Goal: Task Accomplishment & Management: Use online tool/utility

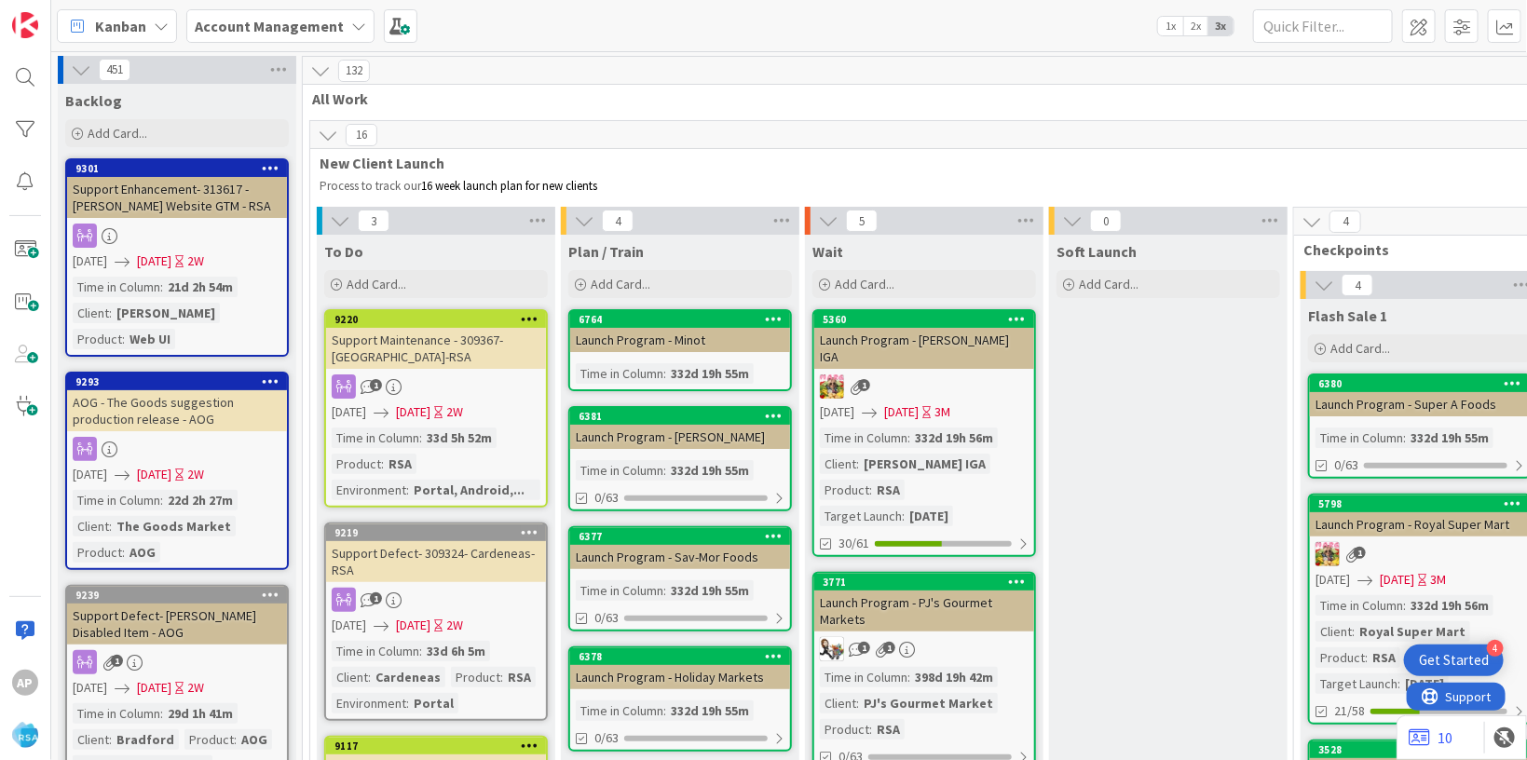
scroll to position [3911, 0]
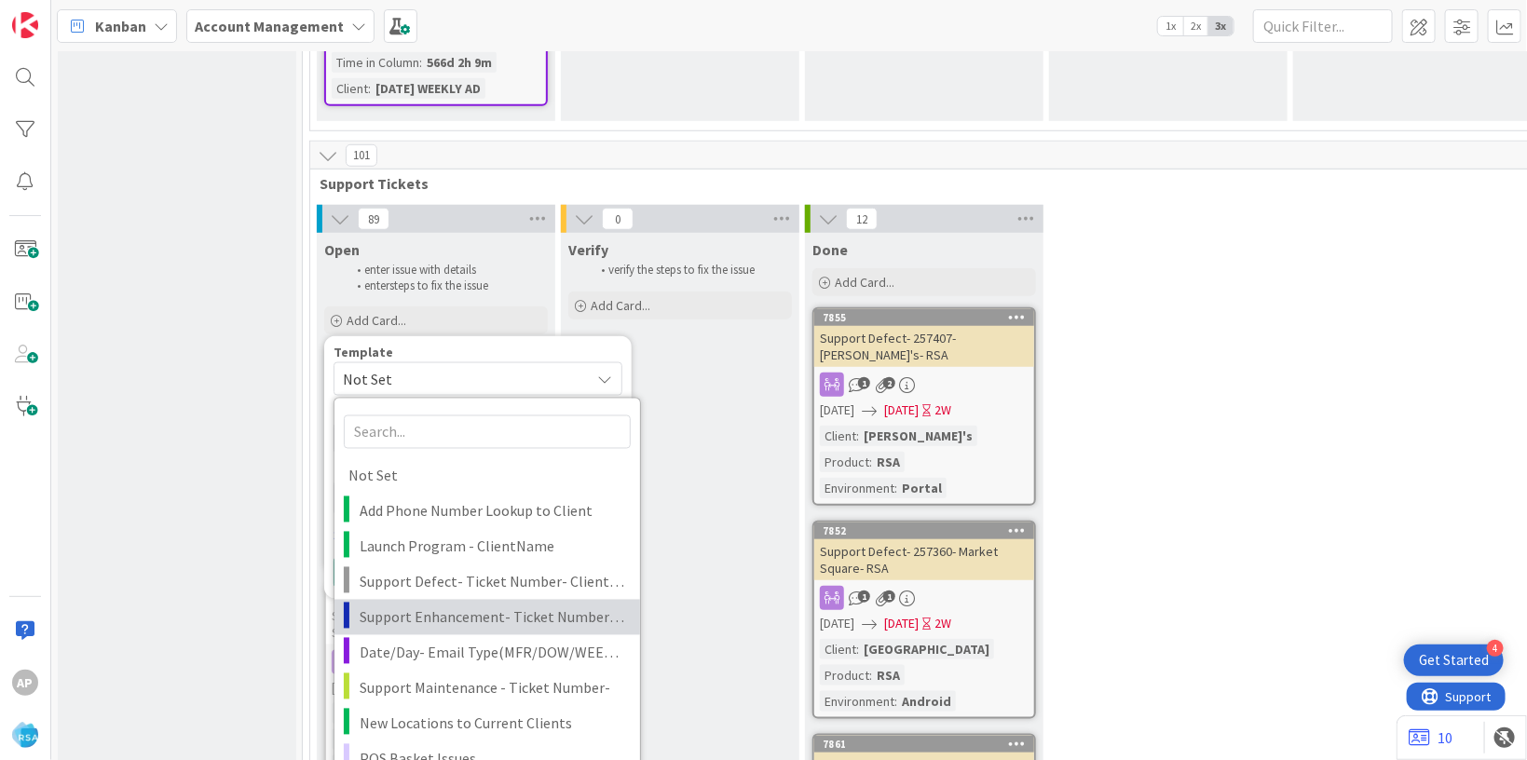
click at [456, 606] on span "Support Enhancement- Ticket Number- Client Name- Product Name" at bounding box center [493, 618] width 266 height 24
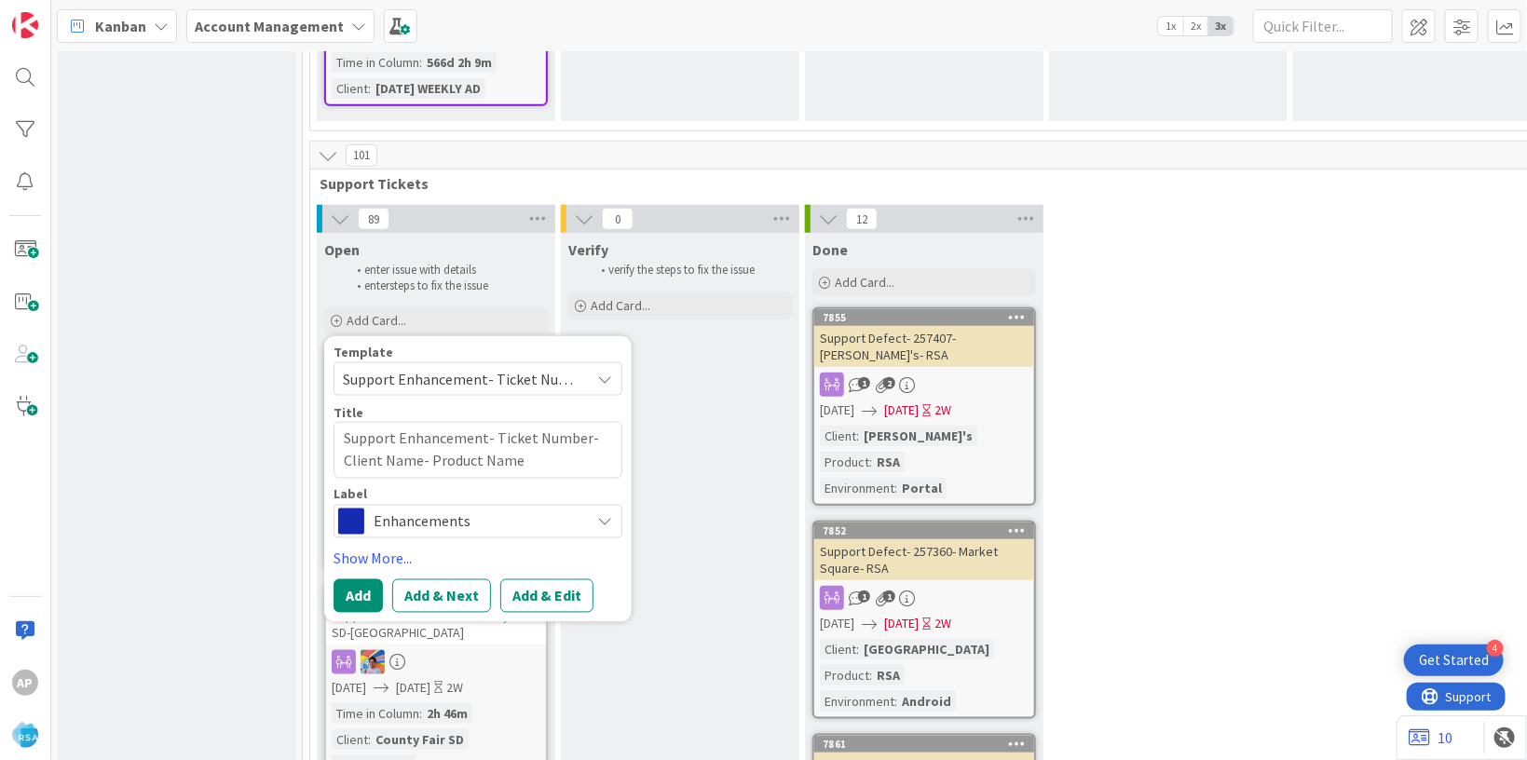
click at [456, 367] on span "Support Enhancement- Ticket Number- Client Name- Product Name" at bounding box center [459, 379] width 233 height 24
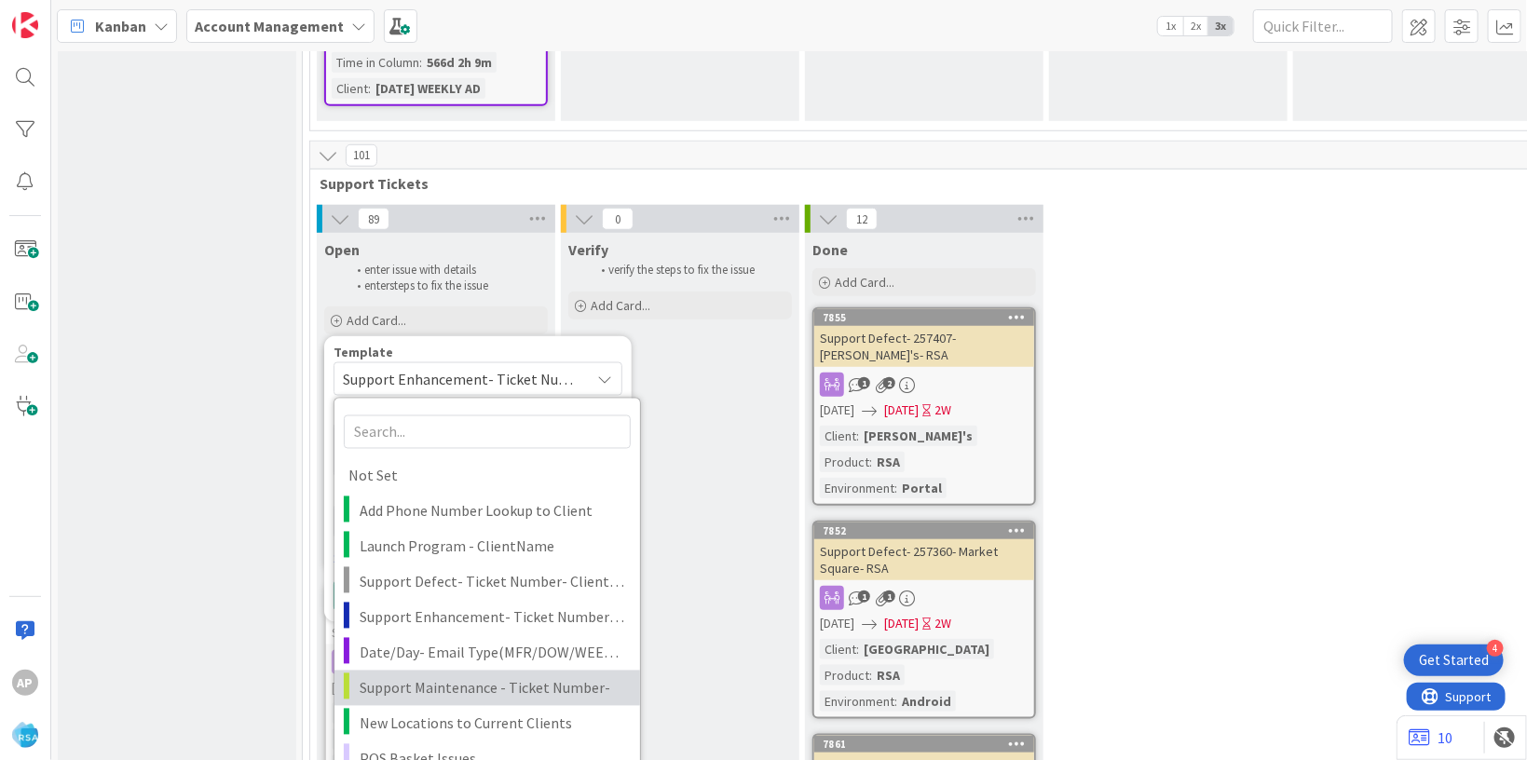
click at [475, 671] on link "Support Maintenance - Ticket Number-" at bounding box center [487, 688] width 306 height 35
type textarea "x"
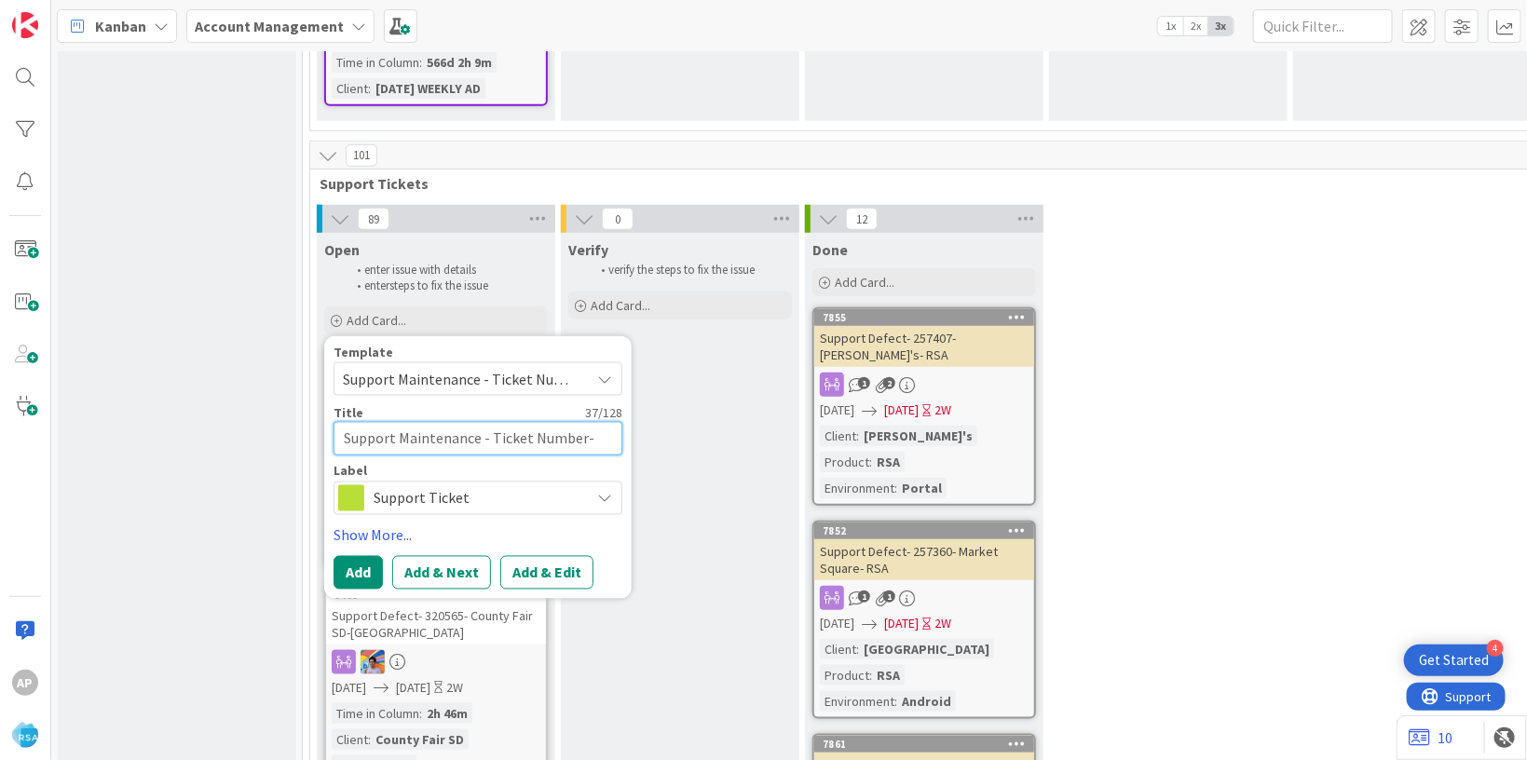
click at [590, 422] on textarea "Support Maintenance - Ticket Number-" at bounding box center [478, 439] width 289 height 34
drag, startPoint x: 582, startPoint y: 367, endPoint x: 594, endPoint y: 385, distance: 21.4
click at [582, 422] on textarea "Support Maintenance - Ticket Number-" at bounding box center [478, 439] width 289 height 34
type textarea "Support Maintenance - Ticket Numbe-"
type textarea "x"
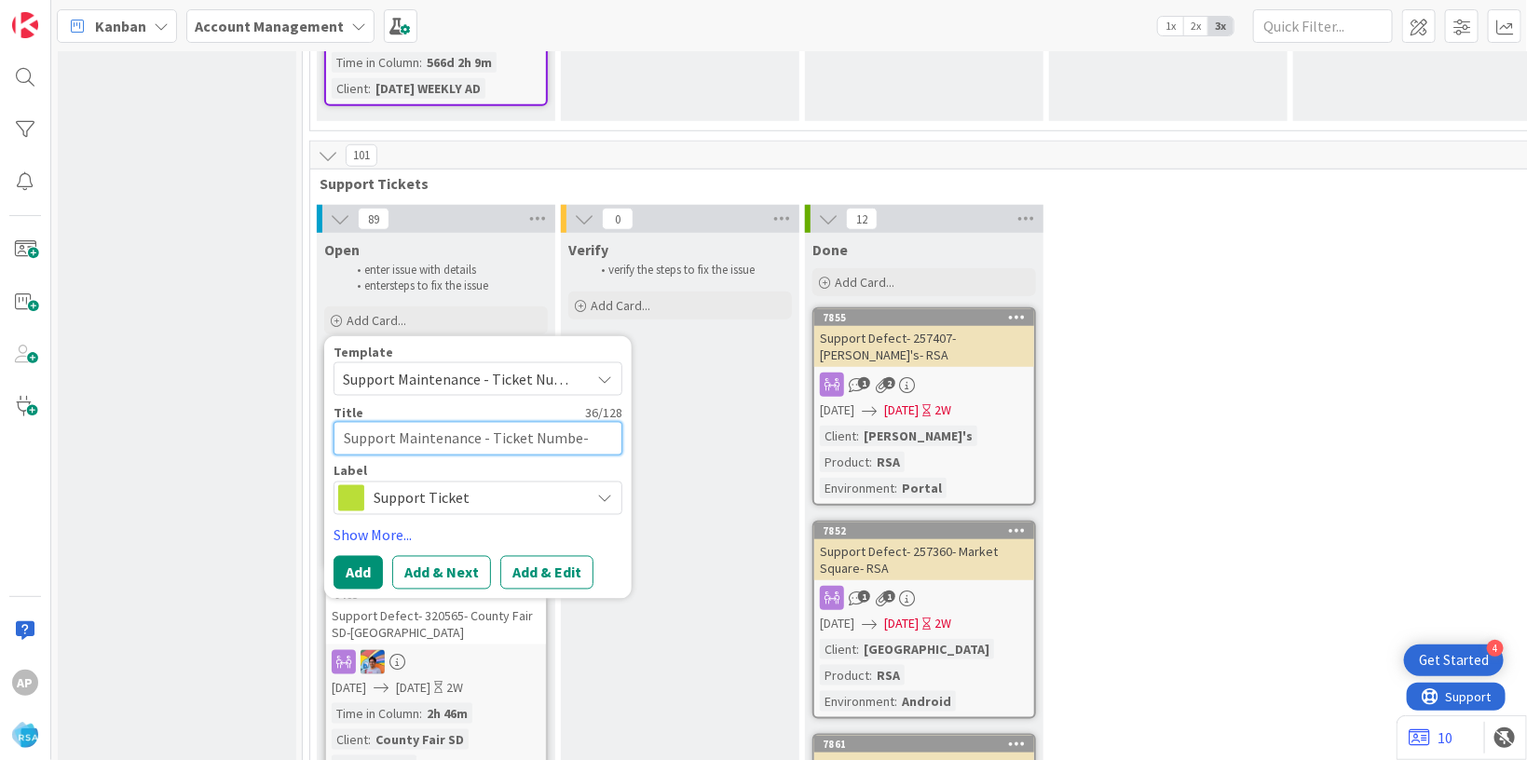
type textarea "Support Maintenance - Ticket Numb-"
type textarea "x"
type textarea "Support Maintenance - Ticket Num-"
type textarea "x"
type textarea "Support Maintenance - Ticket Nu-"
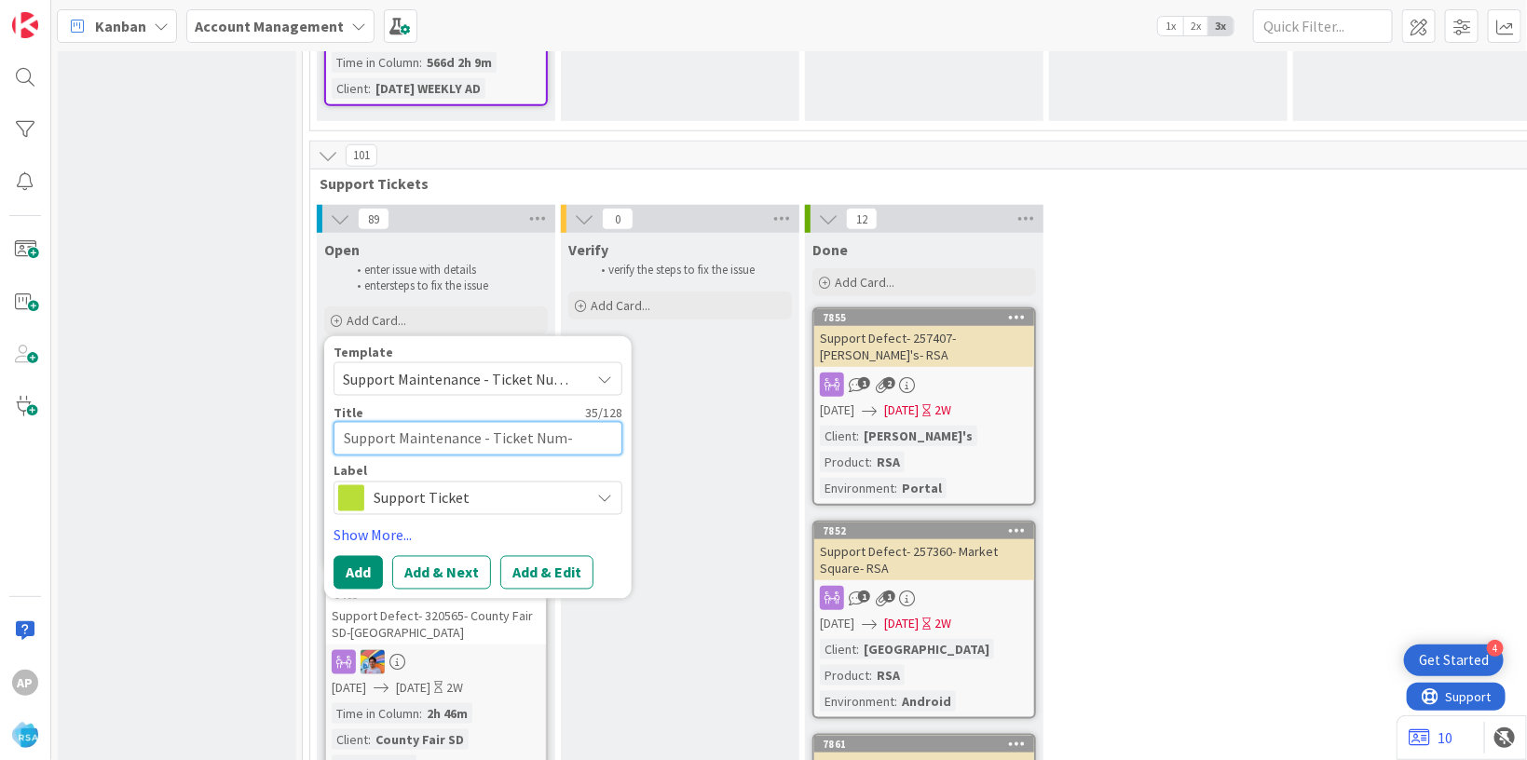
type textarea "x"
type textarea "Support Maintenance - Ticket N-"
type textarea "x"
type textarea "Support Maintenance - Ticket -"
type textarea "x"
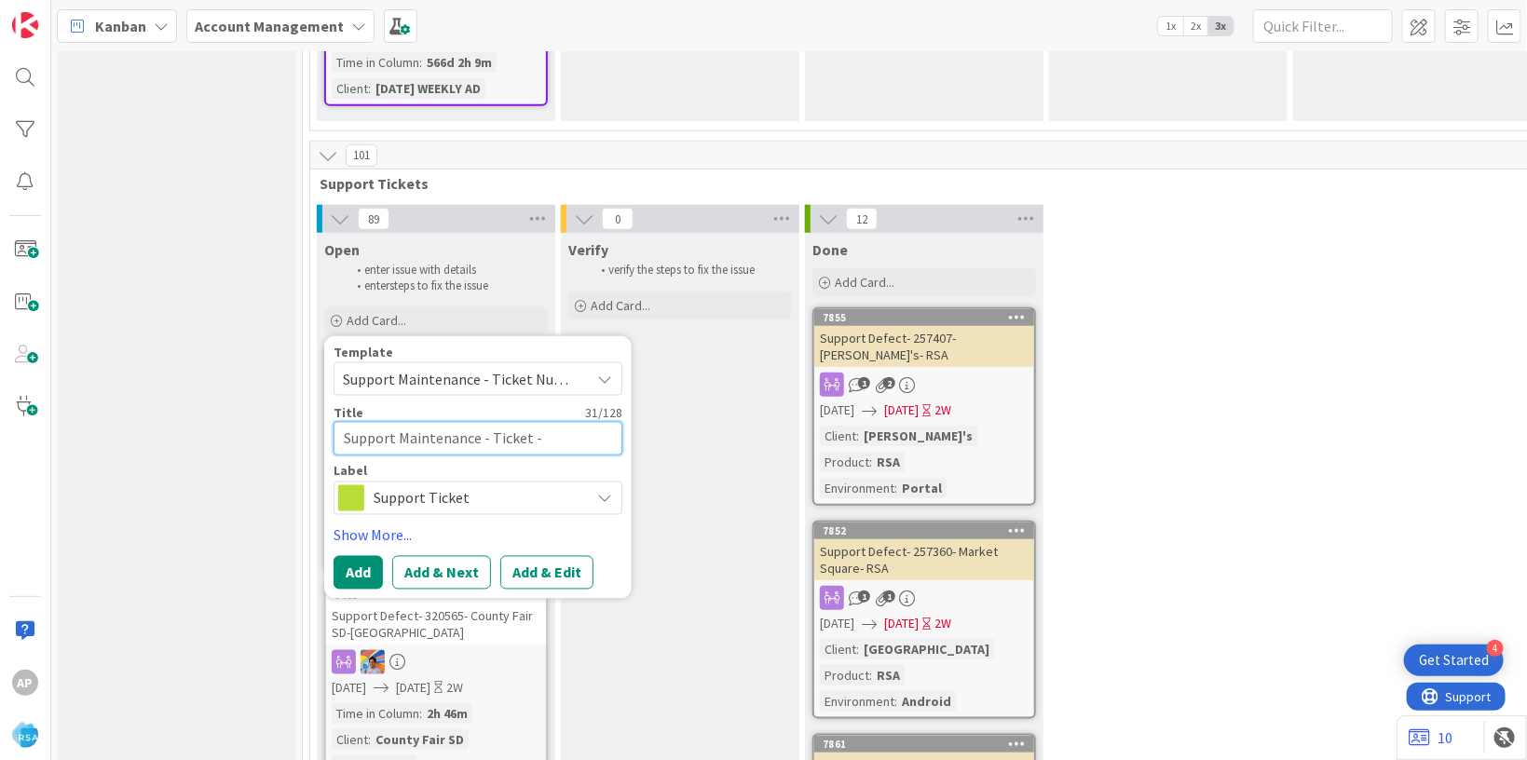
type textarea "Support Maintenance - Ticket-"
type textarea "x"
type textarea "Support Maintenance - Ticke-"
type textarea "x"
type textarea "Support Maintenance - Tick-"
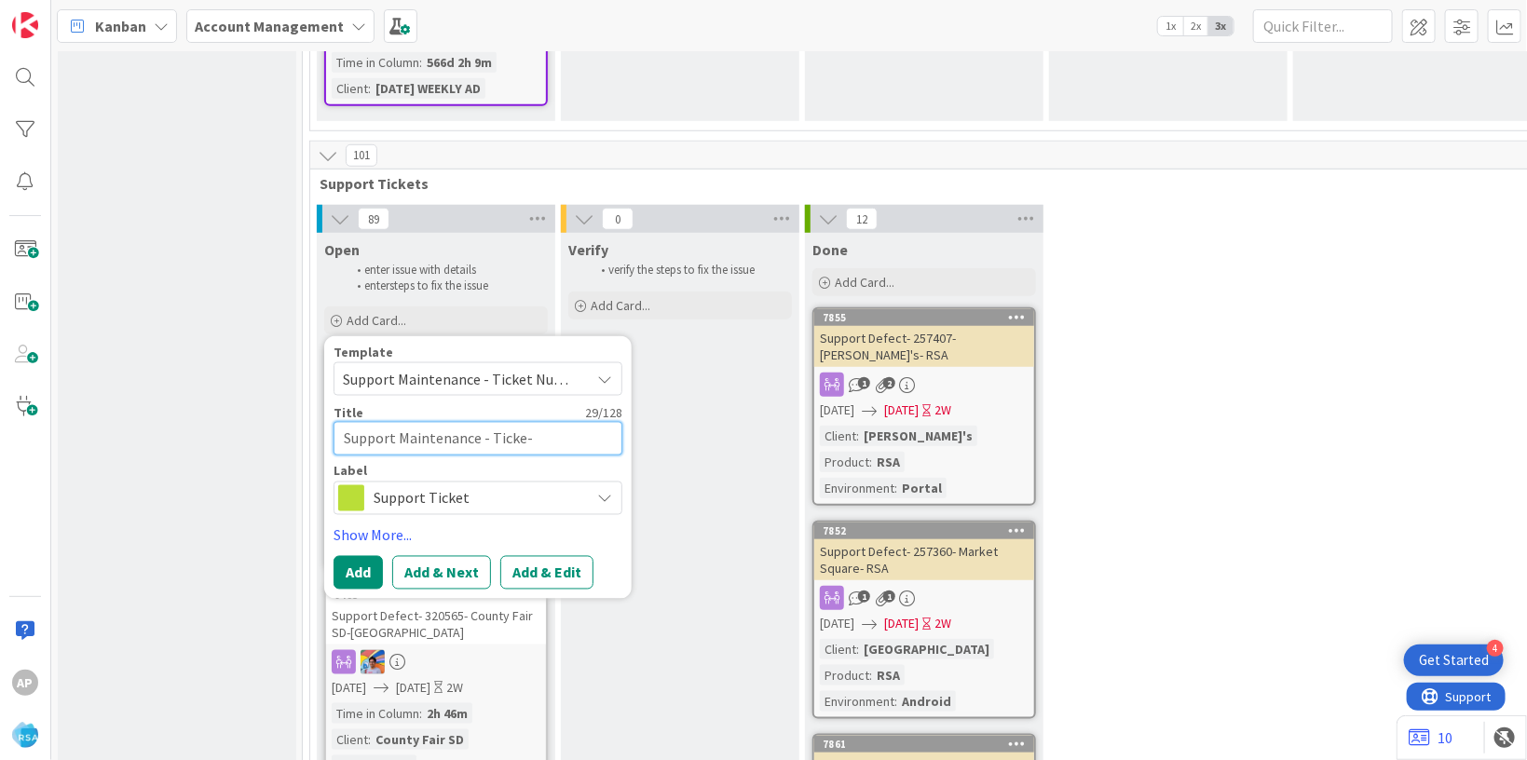
type textarea "x"
type textarea "Support Maintenance - Tic-"
type textarea "x"
type textarea "Support Maintenance - Ti-"
type textarea "x"
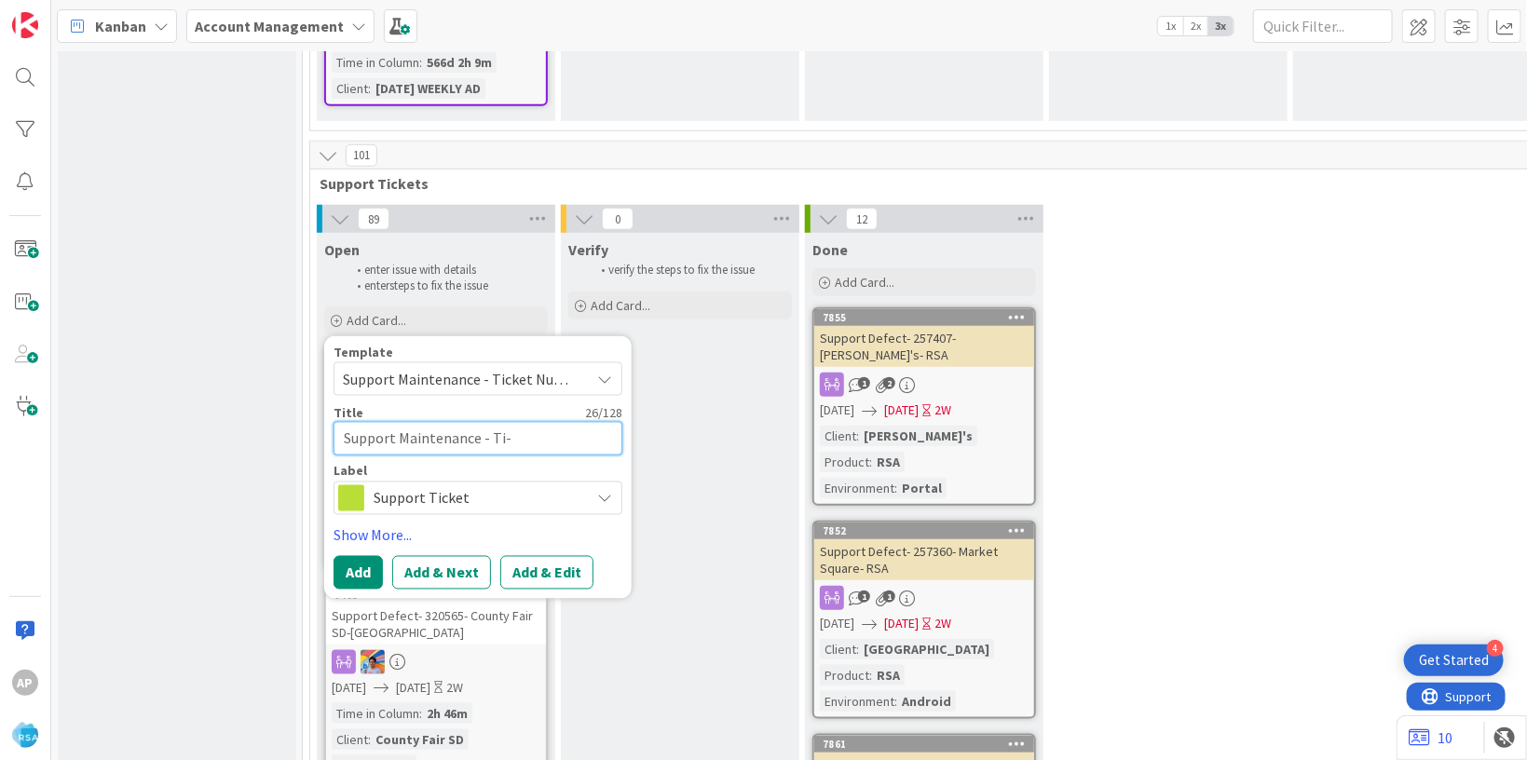
type textarea "Support Maintenance - T-"
type textarea "x"
type textarea "Support Maintenance - -"
type textarea "x"
type textarea "Support Maintenance - 3-"
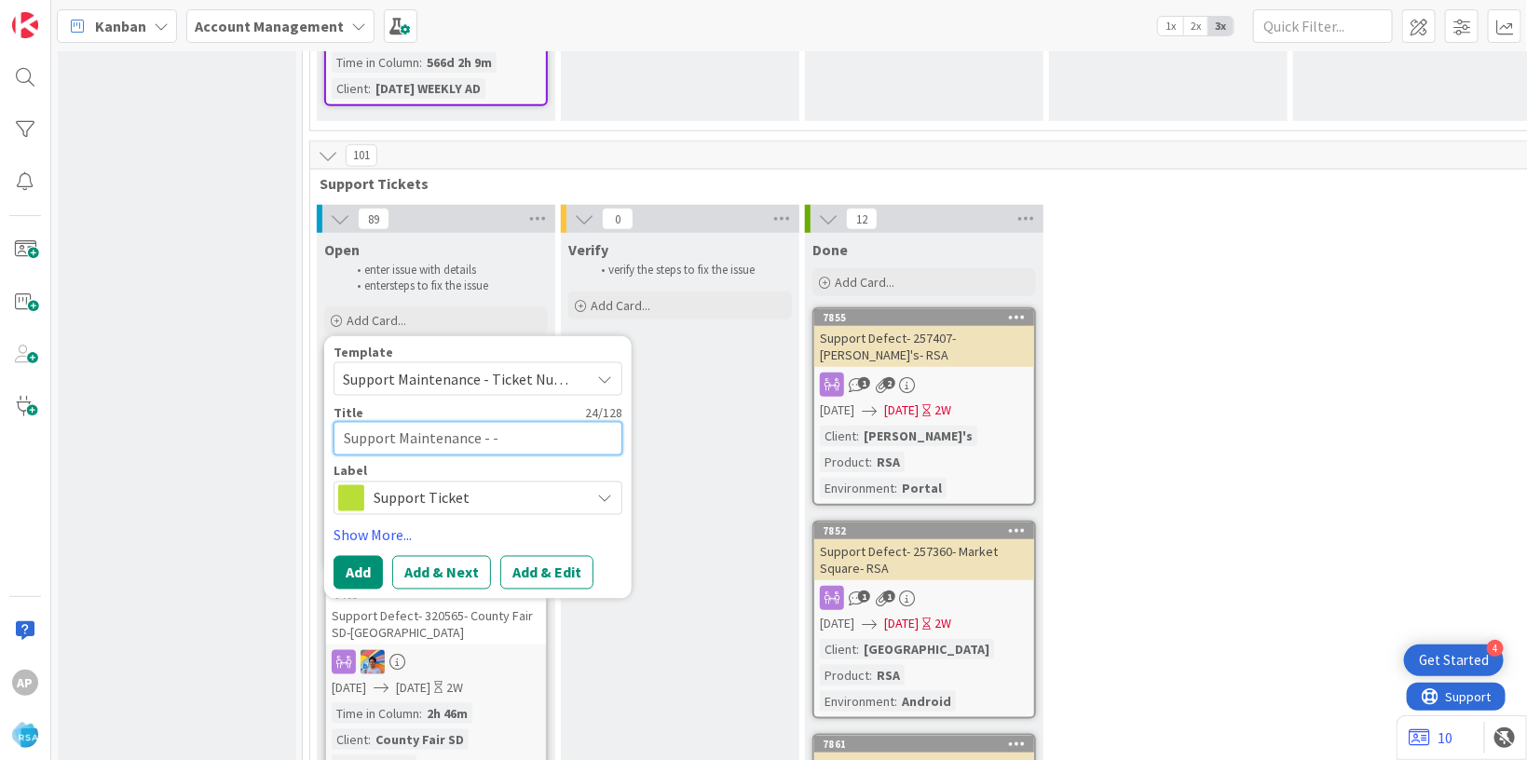
type textarea "x"
type textarea "Support Maintenance - 32-"
type textarea "x"
type textarea "Support Maintenance - 320-"
type textarea "x"
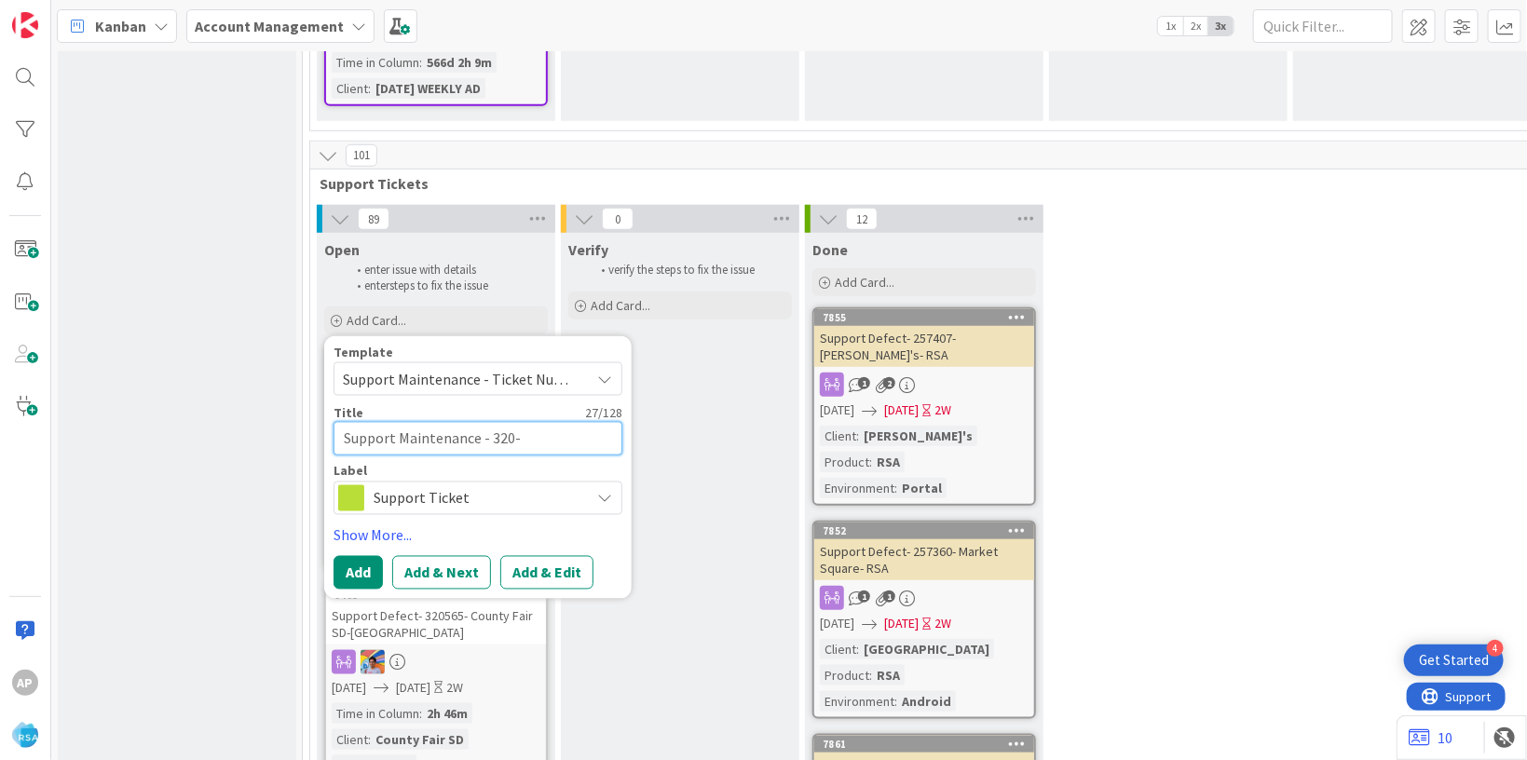
type textarea "Support Maintenance - 3209-"
type textarea "x"
type textarea "Support Maintenance - 32090-"
type textarea "x"
type textarea "Support Maintenance - 320903-"
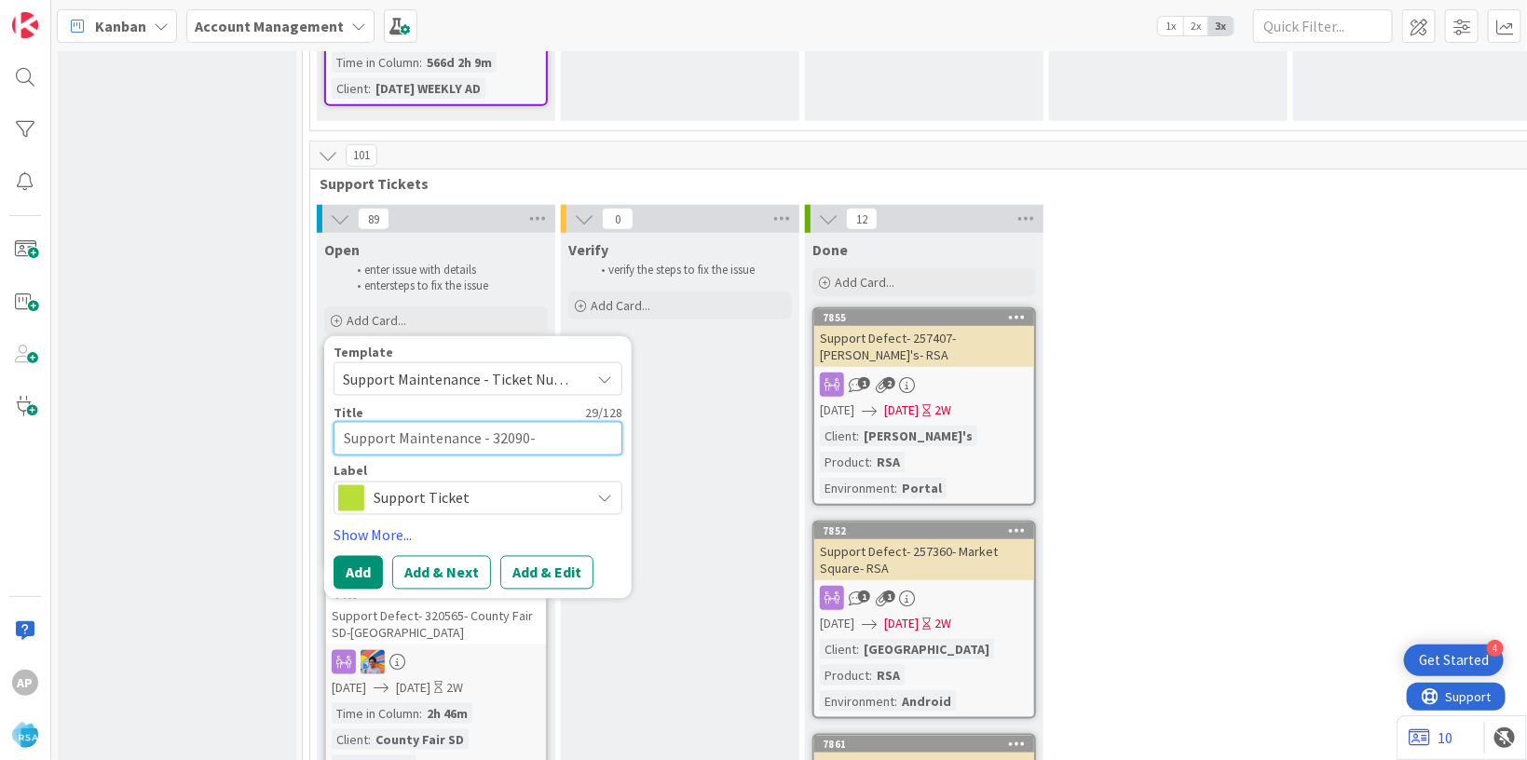
type textarea "x"
type textarea "Support Maintenance - 320903-R"
type textarea "x"
type textarea "Support Maintenance - 320903-Ri"
type textarea "x"
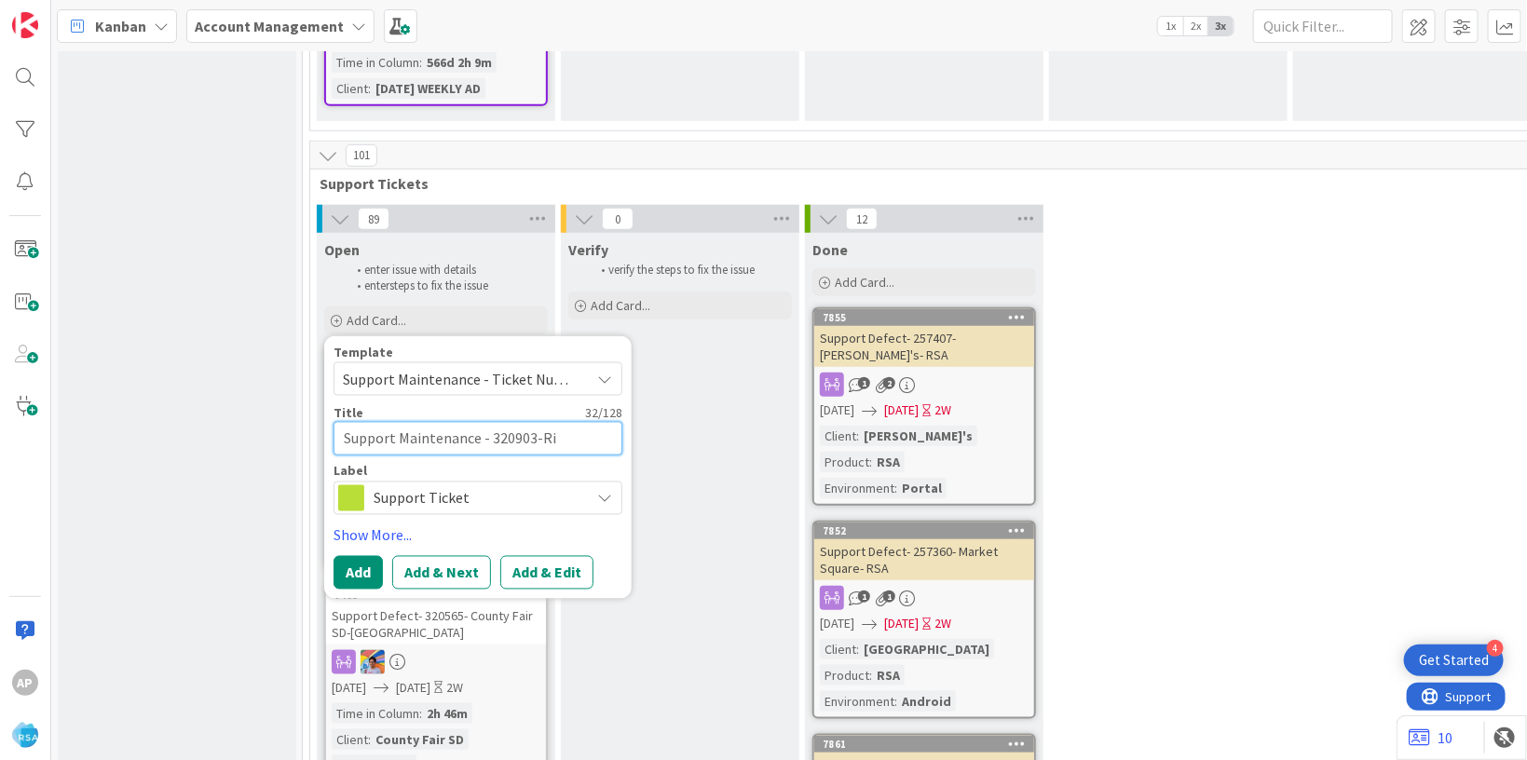
type textarea "Support Maintenance - 320903-Riv"
type textarea "x"
type textarea "Support Maintenance - 320903-Rive"
type textarea "x"
type textarea "Support Maintenance - 320903-River"
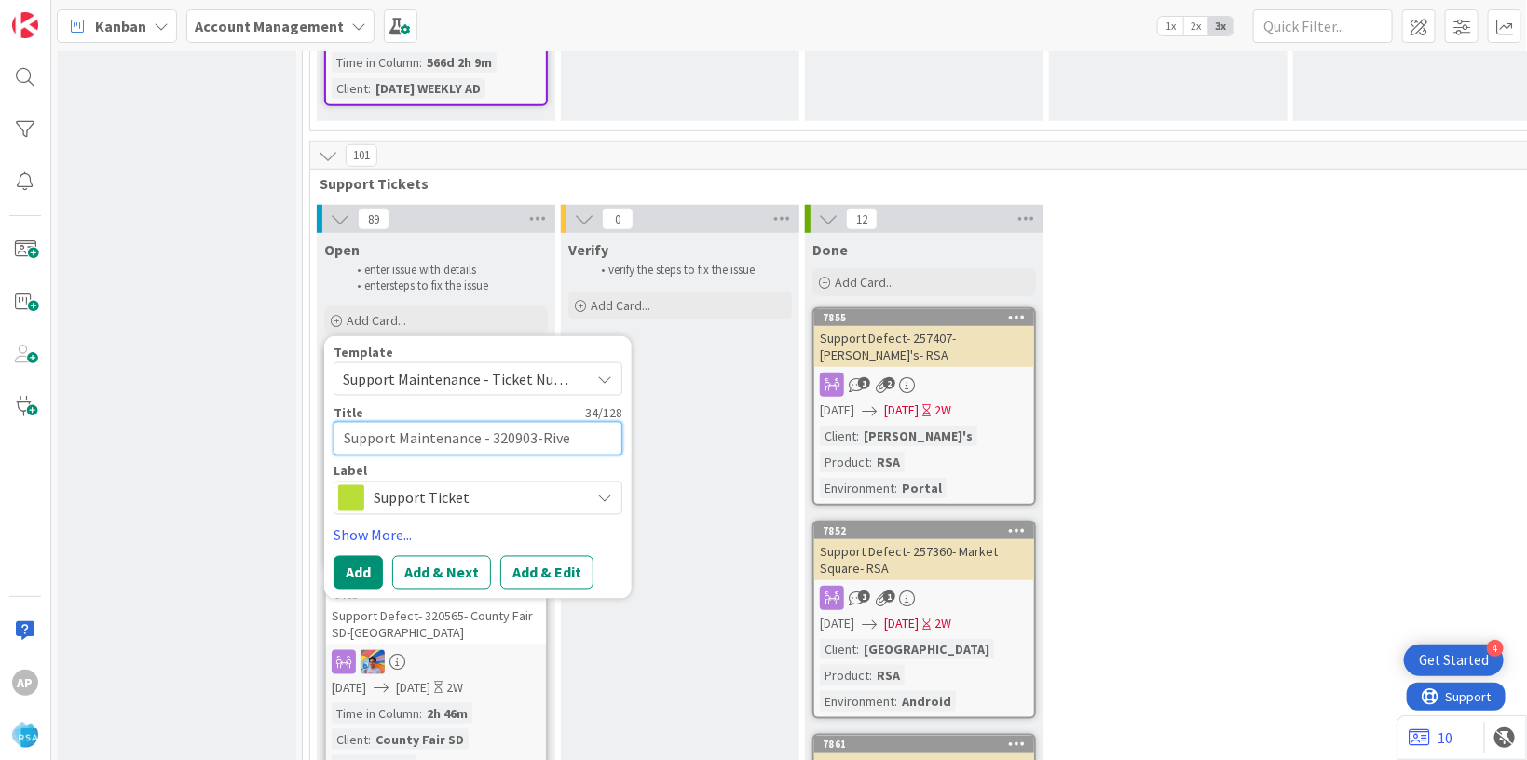
type textarea "x"
type textarea "Support Maintenance - 320903-River"
type textarea "x"
type textarea "Support Maintenance - 320903-River s"
type textarea "x"
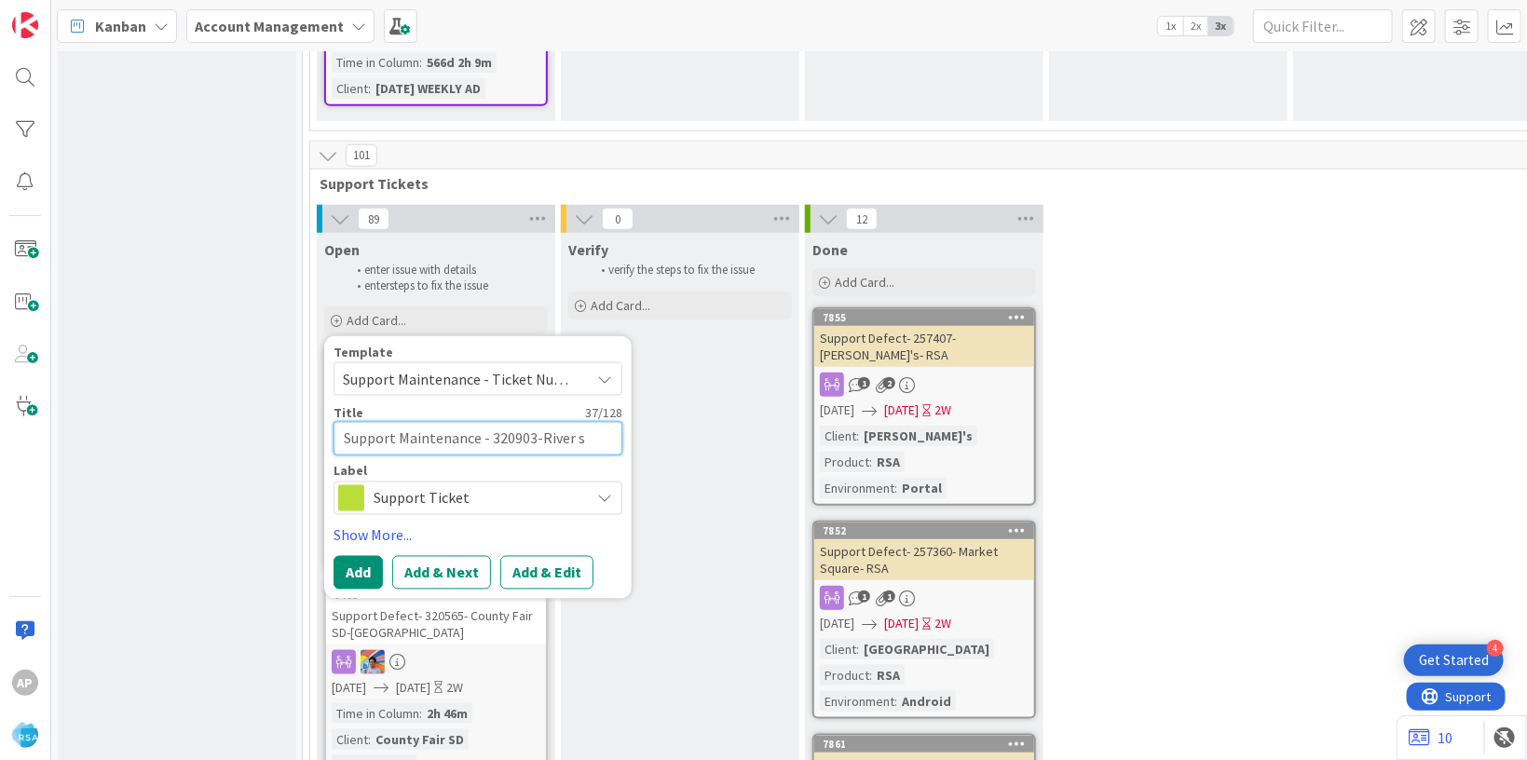
type textarea "Support Maintenance - 320903-River si"
type textarea "x"
type textarea "Support Maintenance - 320903-River sid"
type textarea "x"
type textarea "Support Maintenance - 320903-River side"
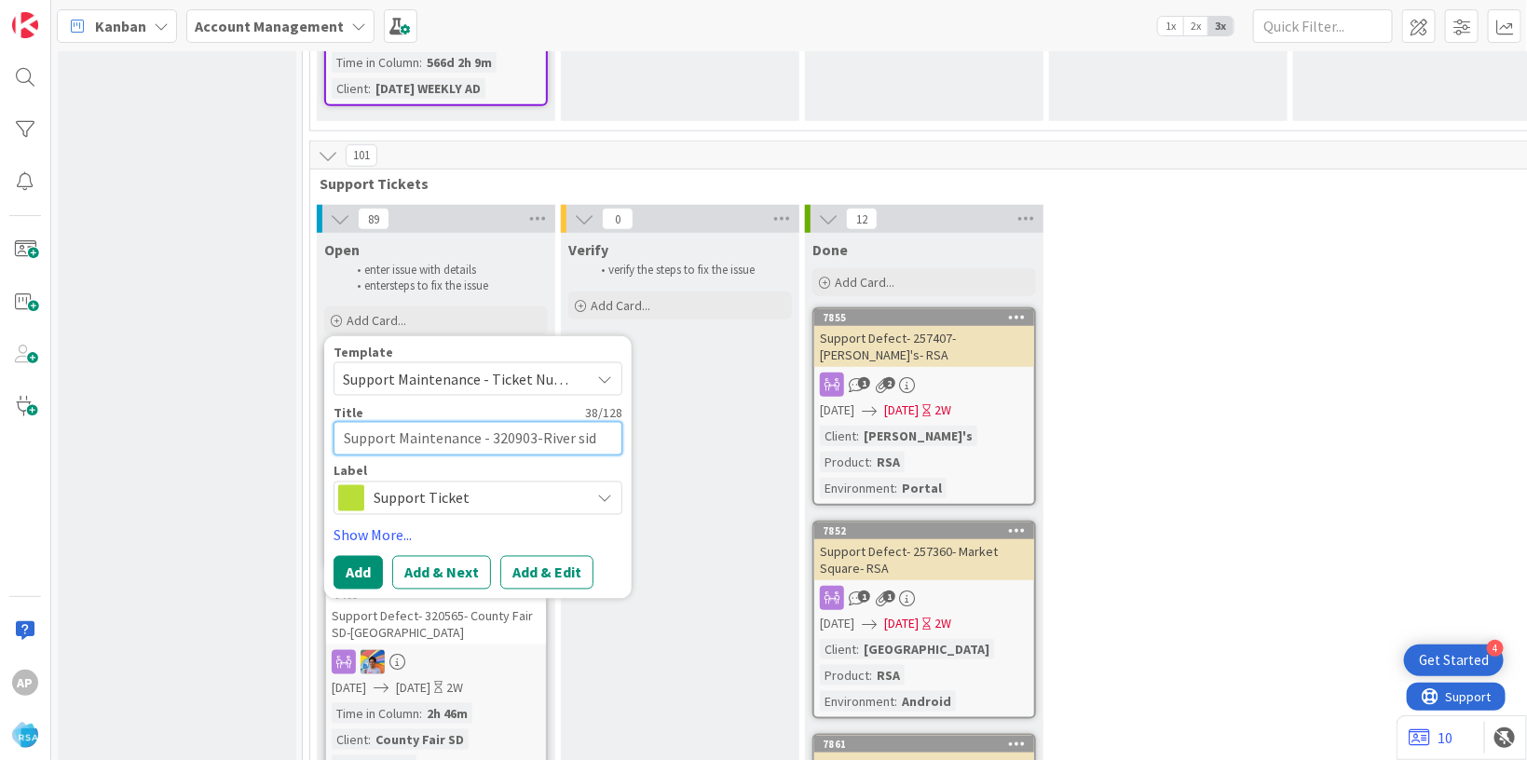
type textarea "x"
type textarea "Support Maintenance - 320903-River side"
type textarea "x"
type textarea "Support Maintenance - 320903-River side F"
type textarea "x"
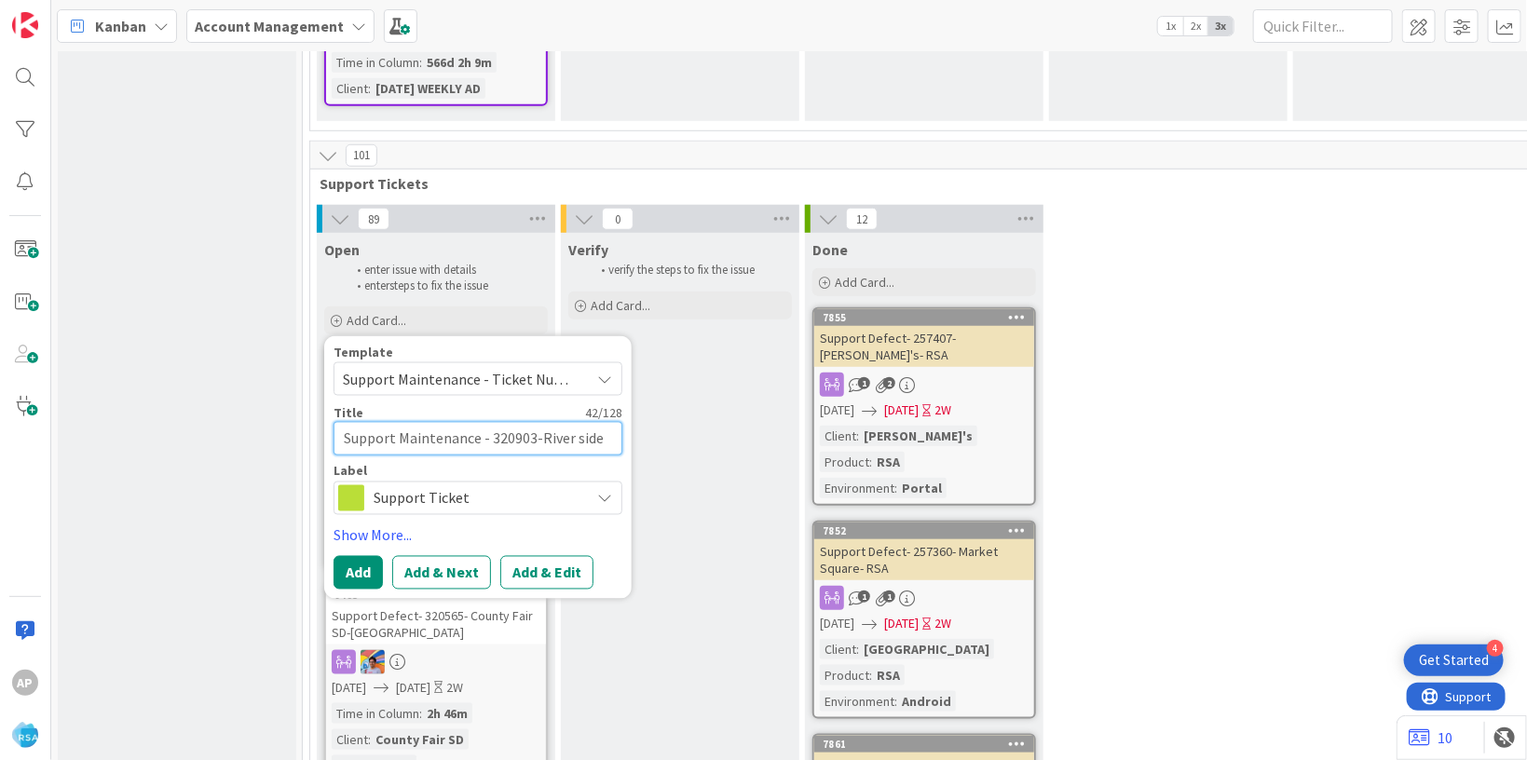
type textarea "Support Maintenance - 320903-River side Fo"
type textarea "x"
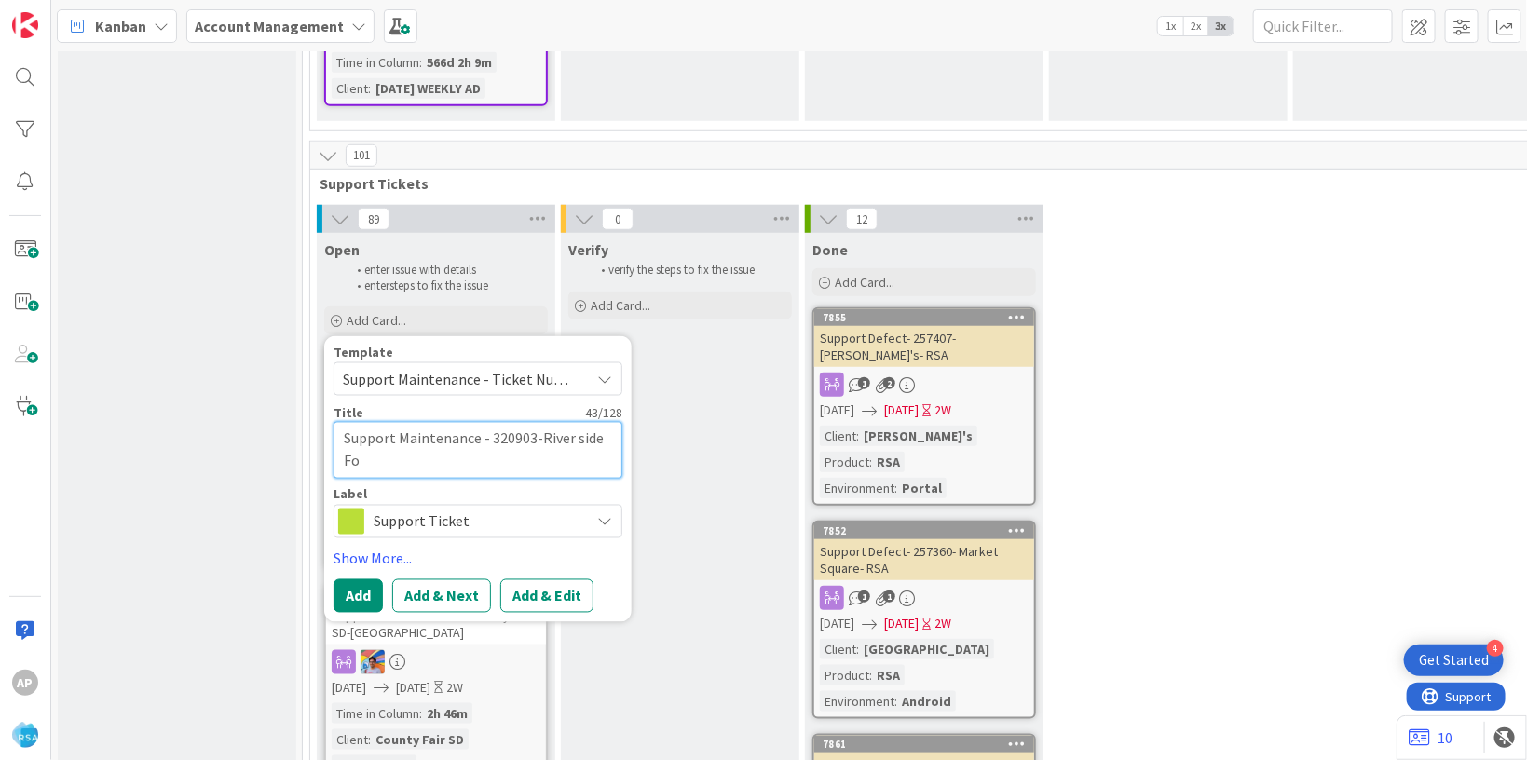
type textarea "Support Maintenance - 320903-River side Foo"
type textarea "x"
type textarea "Support Maintenance - 320903-River side Food"
type textarea "x"
type textarea "Support Maintenance - 320903-River side Foods"
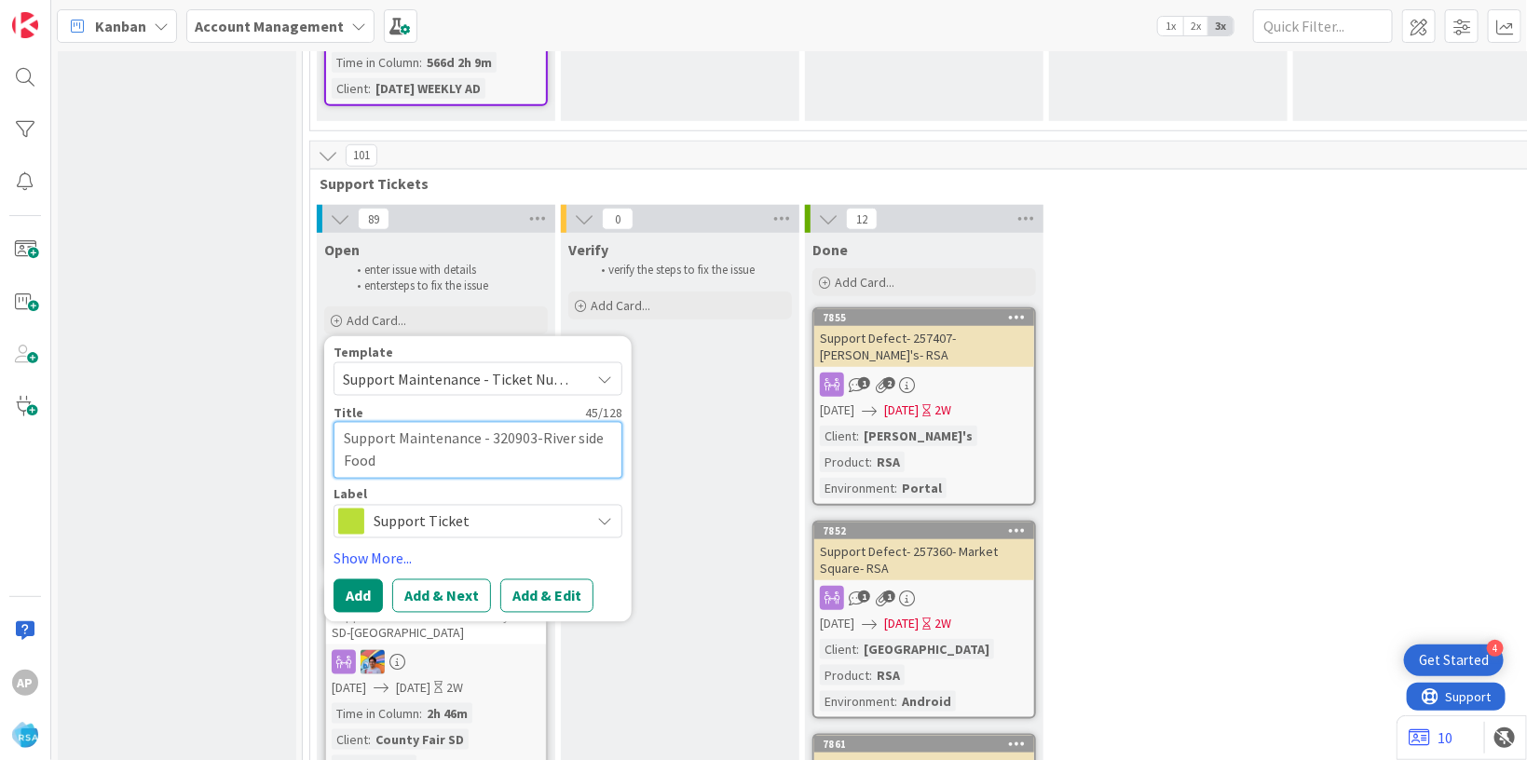
type textarea "x"
type textarea "Support Maintenance - 320903-River side Foods-"
type textarea "x"
type textarea "Support Maintenance - 320903-River side Foods-R"
type textarea "x"
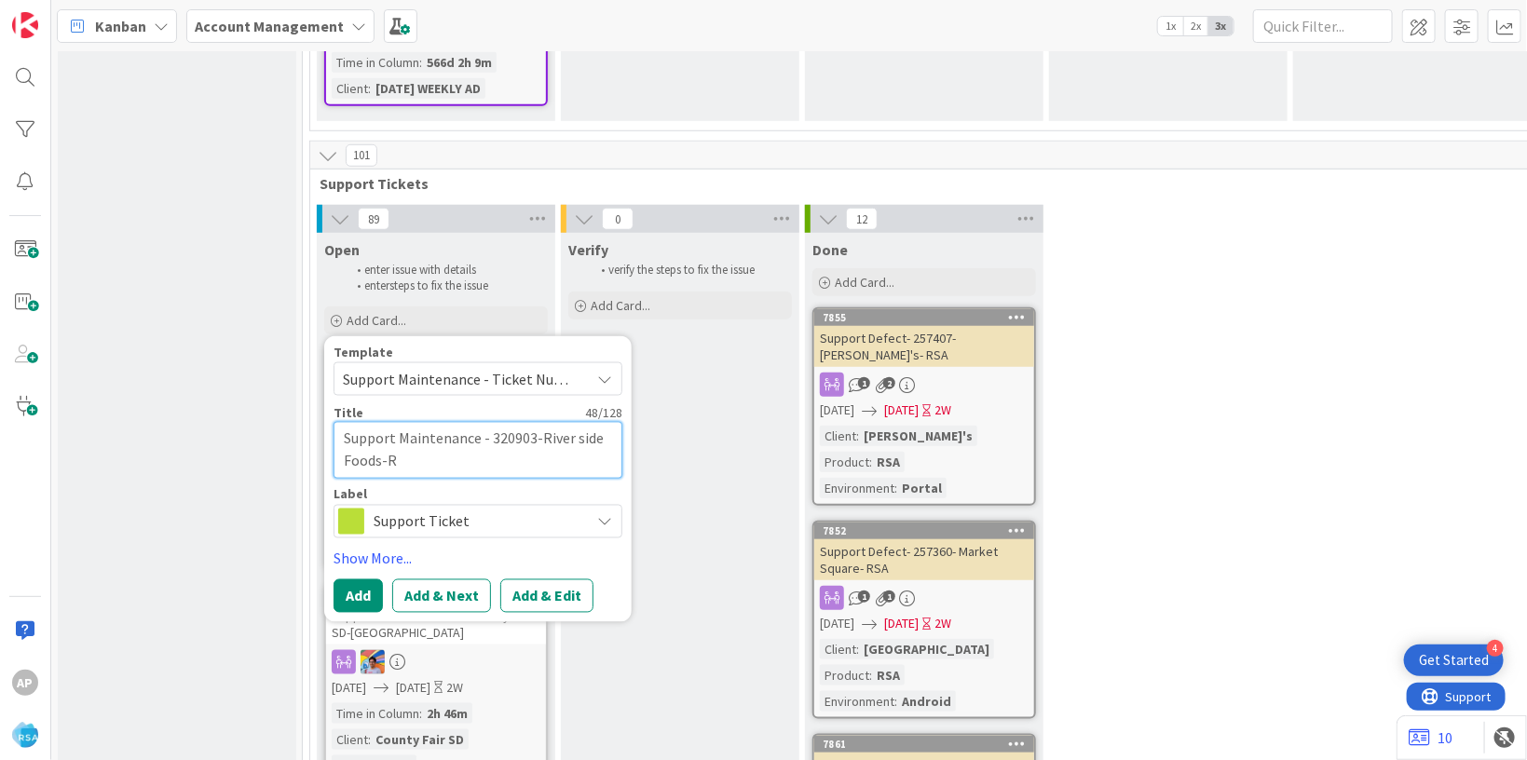
type textarea "Support Maintenance - 320903-River side Foods-[GEOGRAPHIC_DATA]"
type textarea "x"
type textarea "Support Maintenance - 320903-River side Foods-[GEOGRAPHIC_DATA]"
type textarea "x"
type textarea "Support Maintenance - 320903-River side Foods-[GEOGRAPHIC_DATA]"
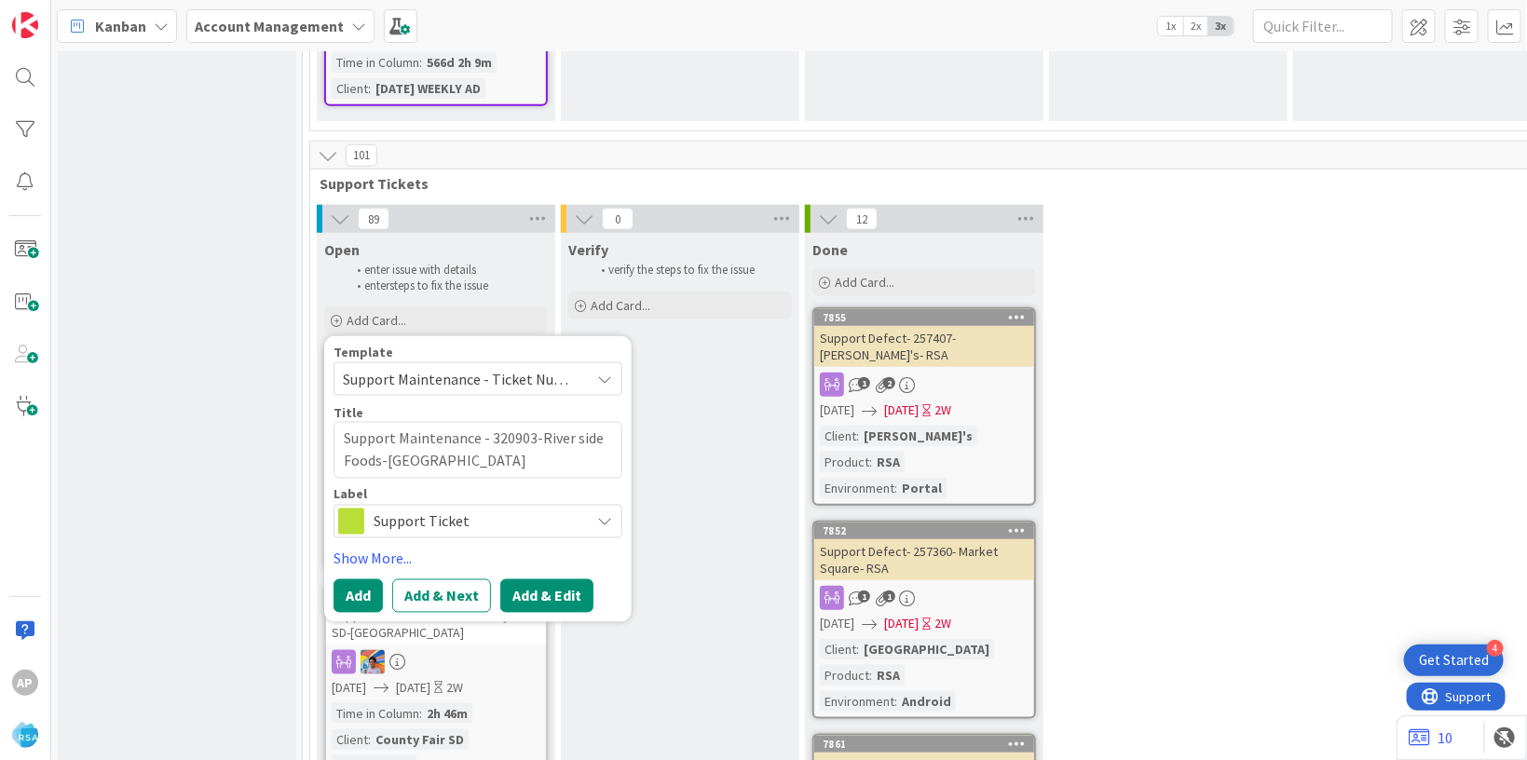
click at [531, 579] on button "Add & Edit" at bounding box center [546, 596] width 93 height 34
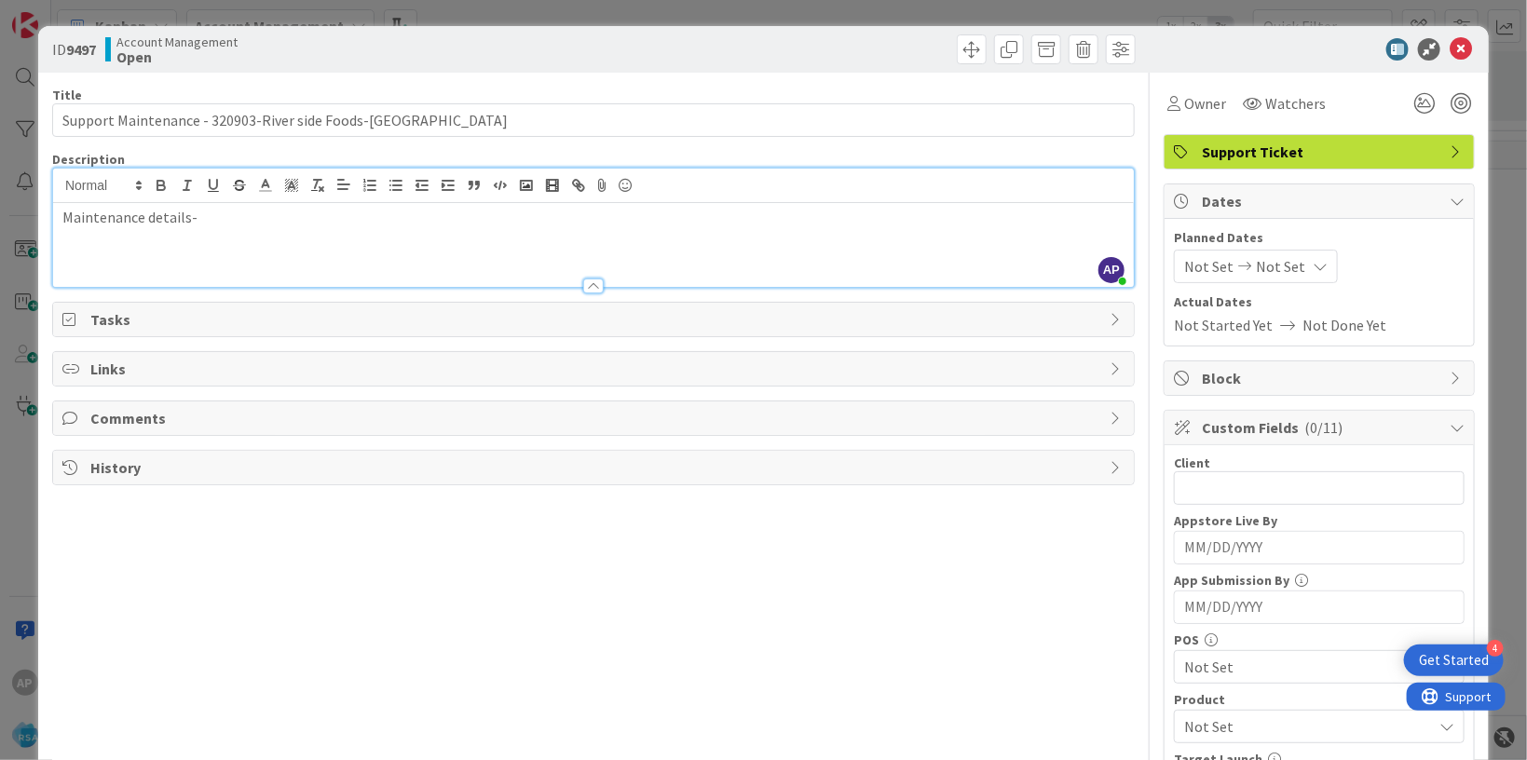
click at [221, 203] on div "Maintenance details-" at bounding box center [593, 245] width 1081 height 84
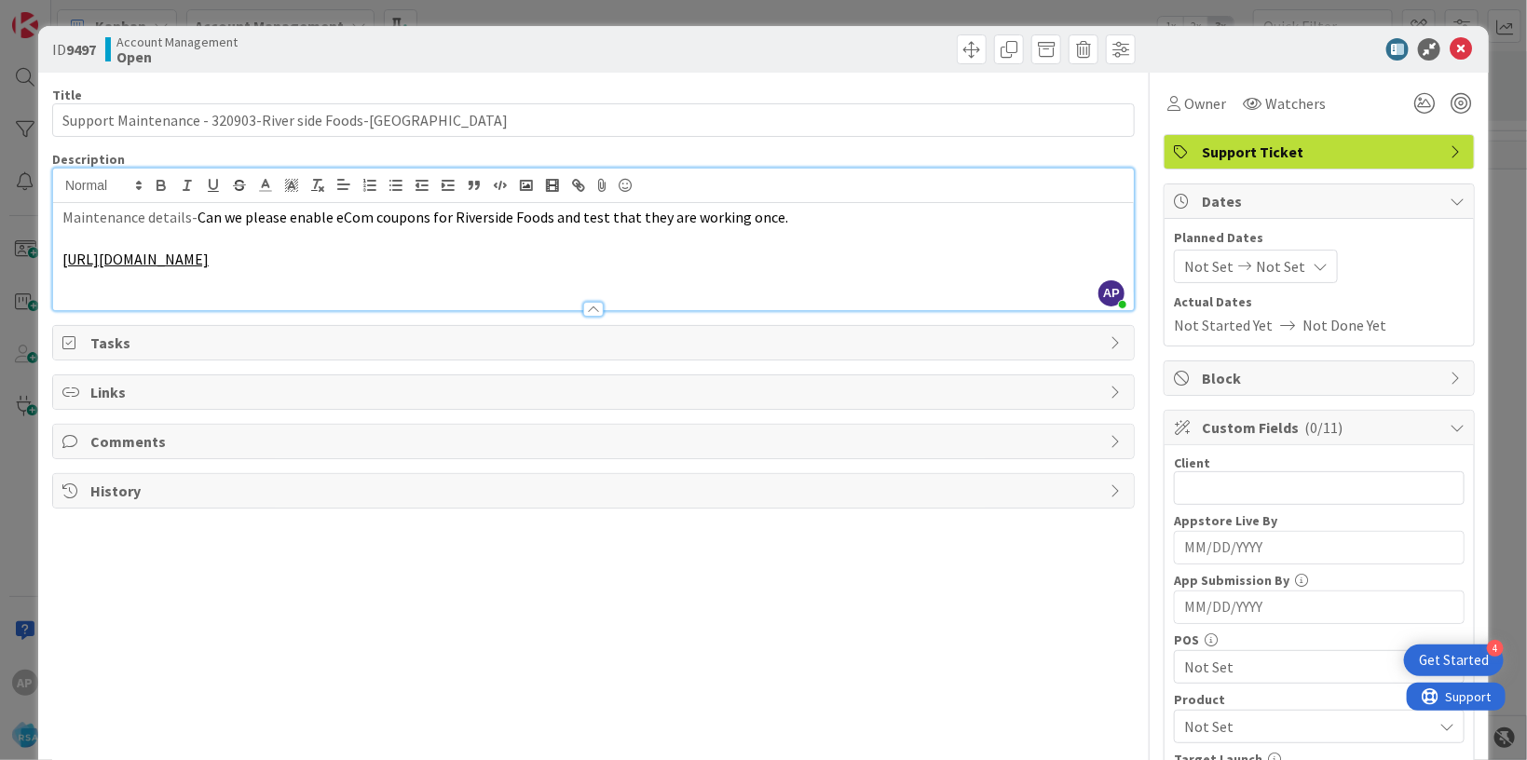
click at [1184, 266] on span "Not Set" at bounding box center [1208, 266] width 49 height 22
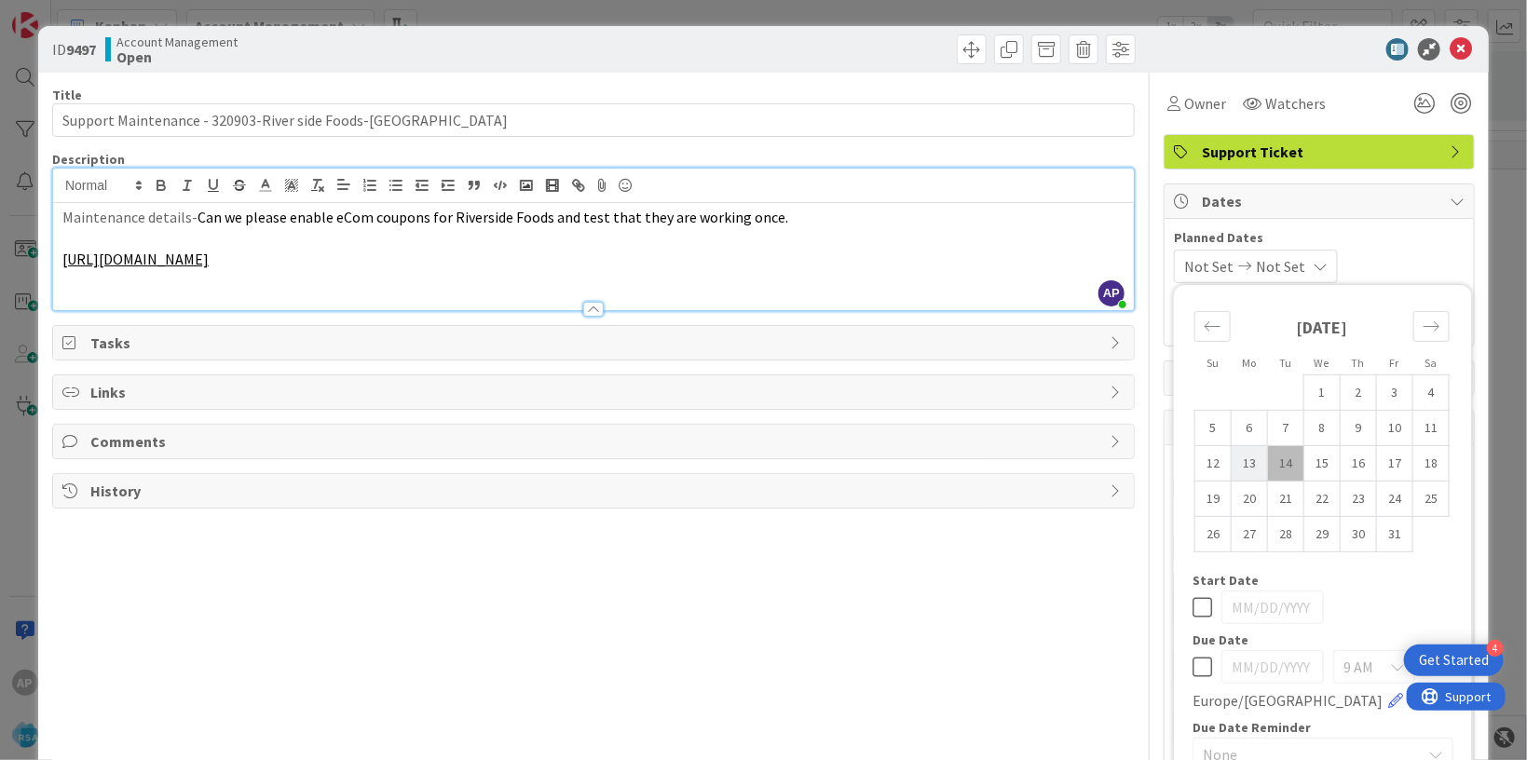
click at [1236, 458] on td "13" at bounding box center [1250, 462] width 36 height 35
type input "[DATE]"
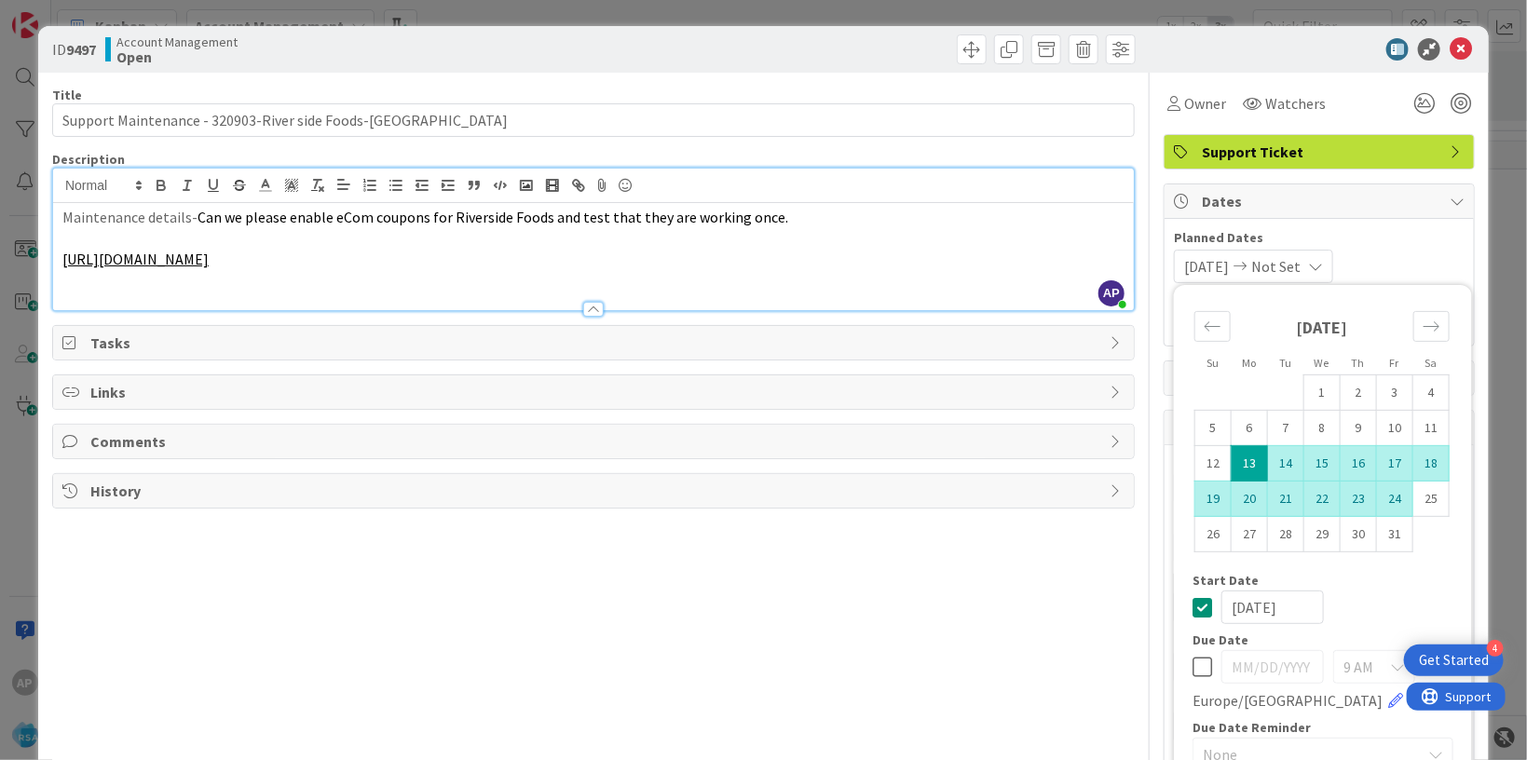
click at [1379, 495] on td "24" at bounding box center [1395, 498] width 36 height 35
type input "[DATE]"
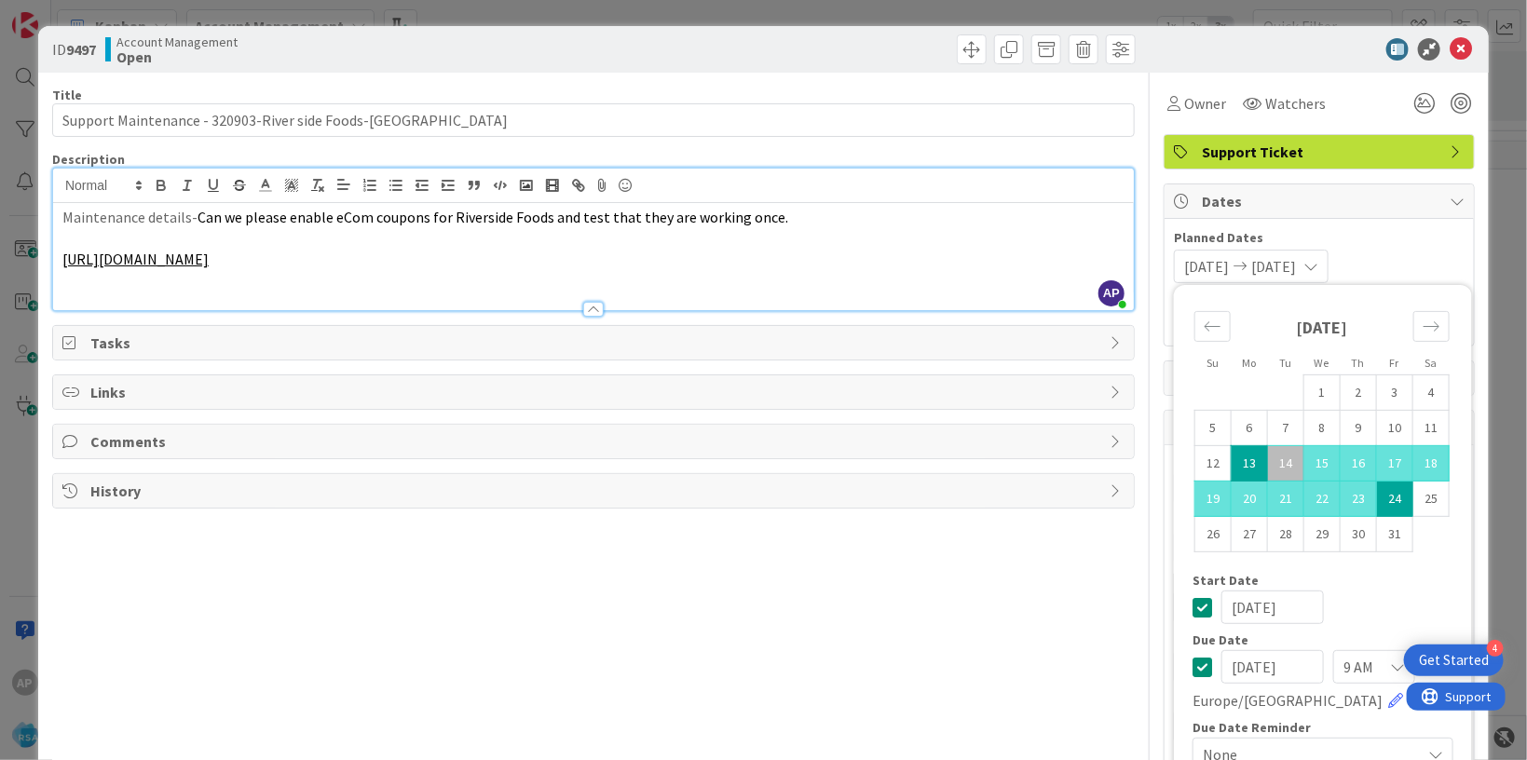
click at [1403, 597] on div "[DATE]" at bounding box center [1323, 608] width 261 height 34
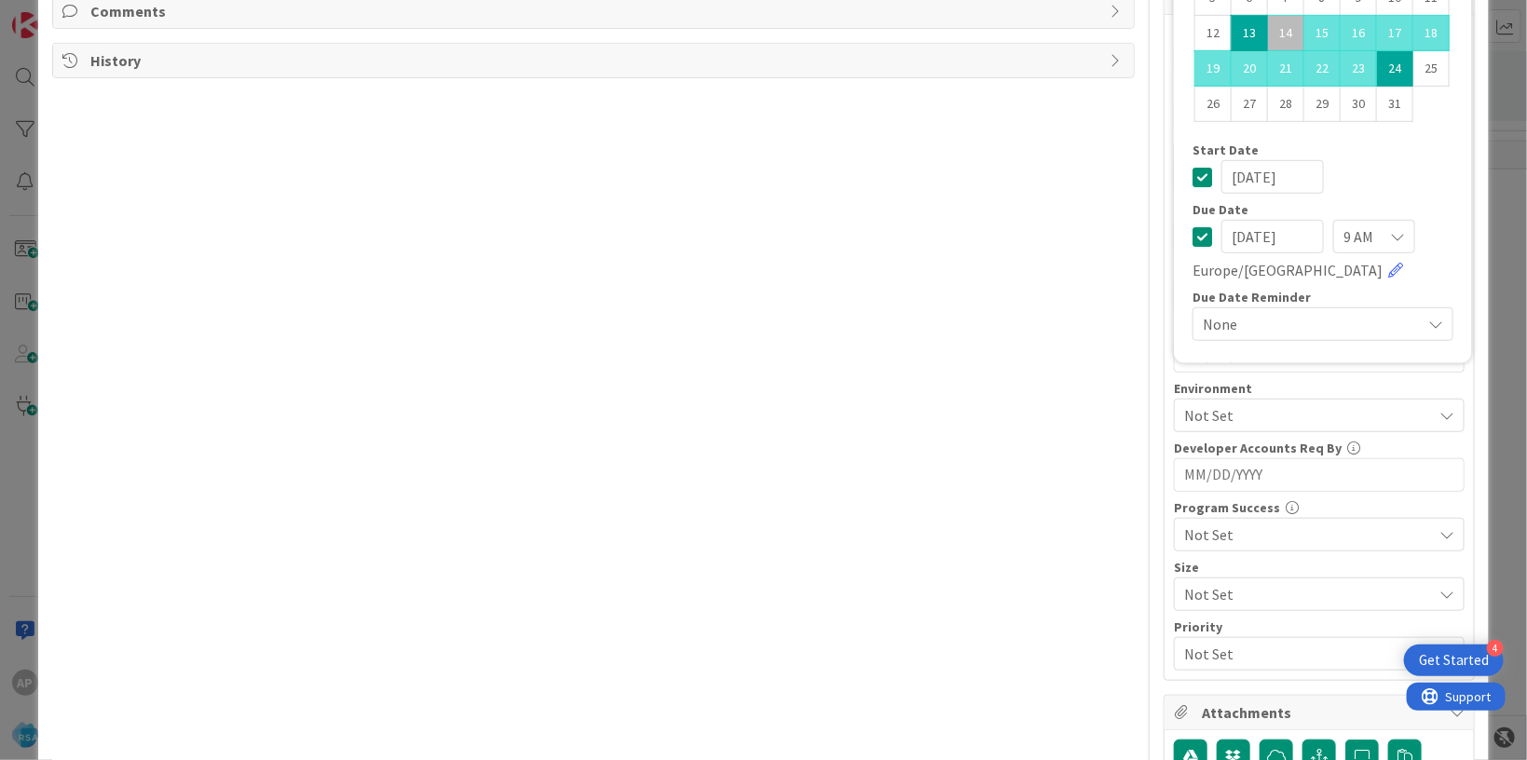
scroll to position [454, 0]
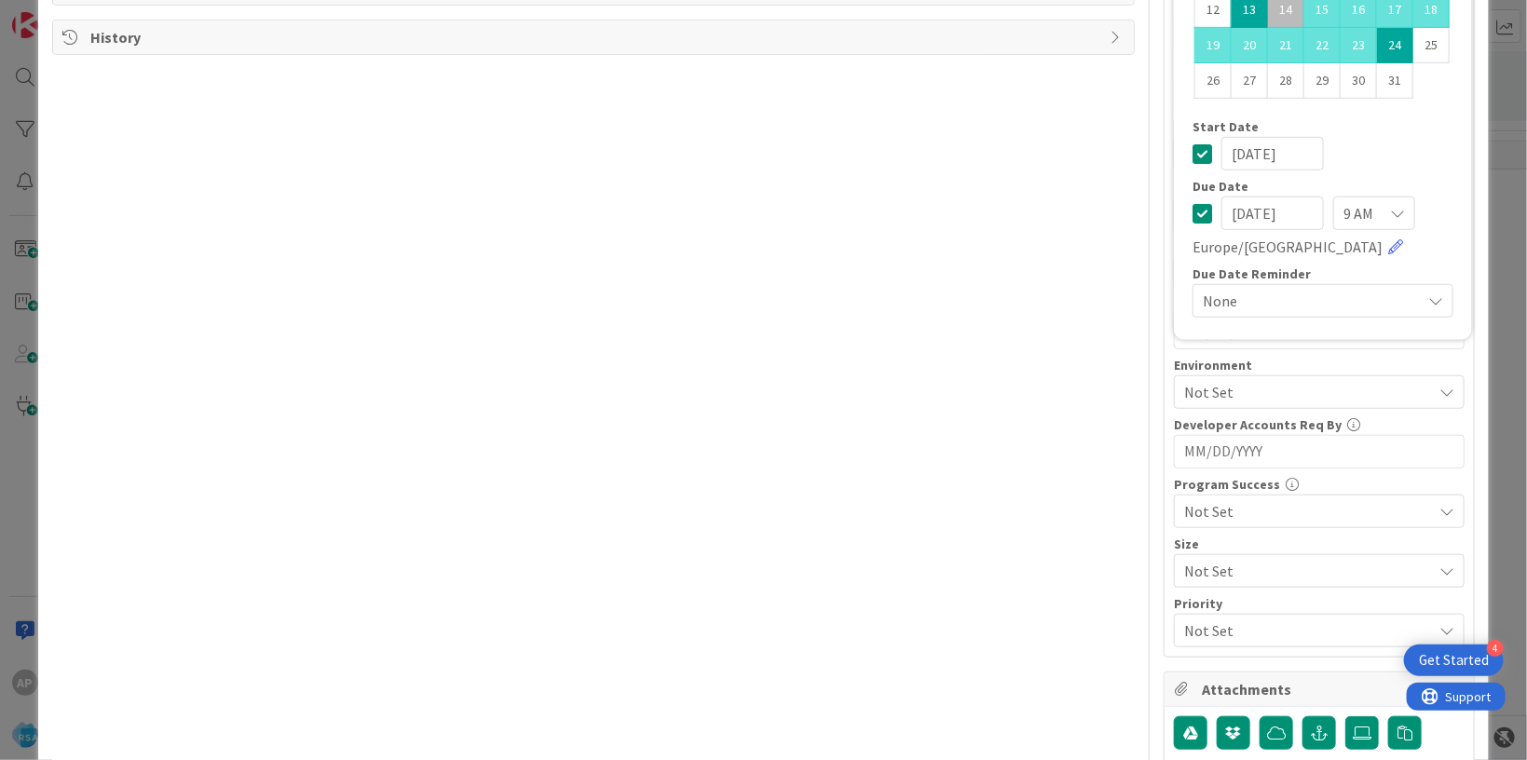
click at [1010, 541] on div "Title 50 / 128 Support Maintenance - 320903-River side Foods-RSA Description AP…" at bounding box center [593, 244] width 1083 height 1251
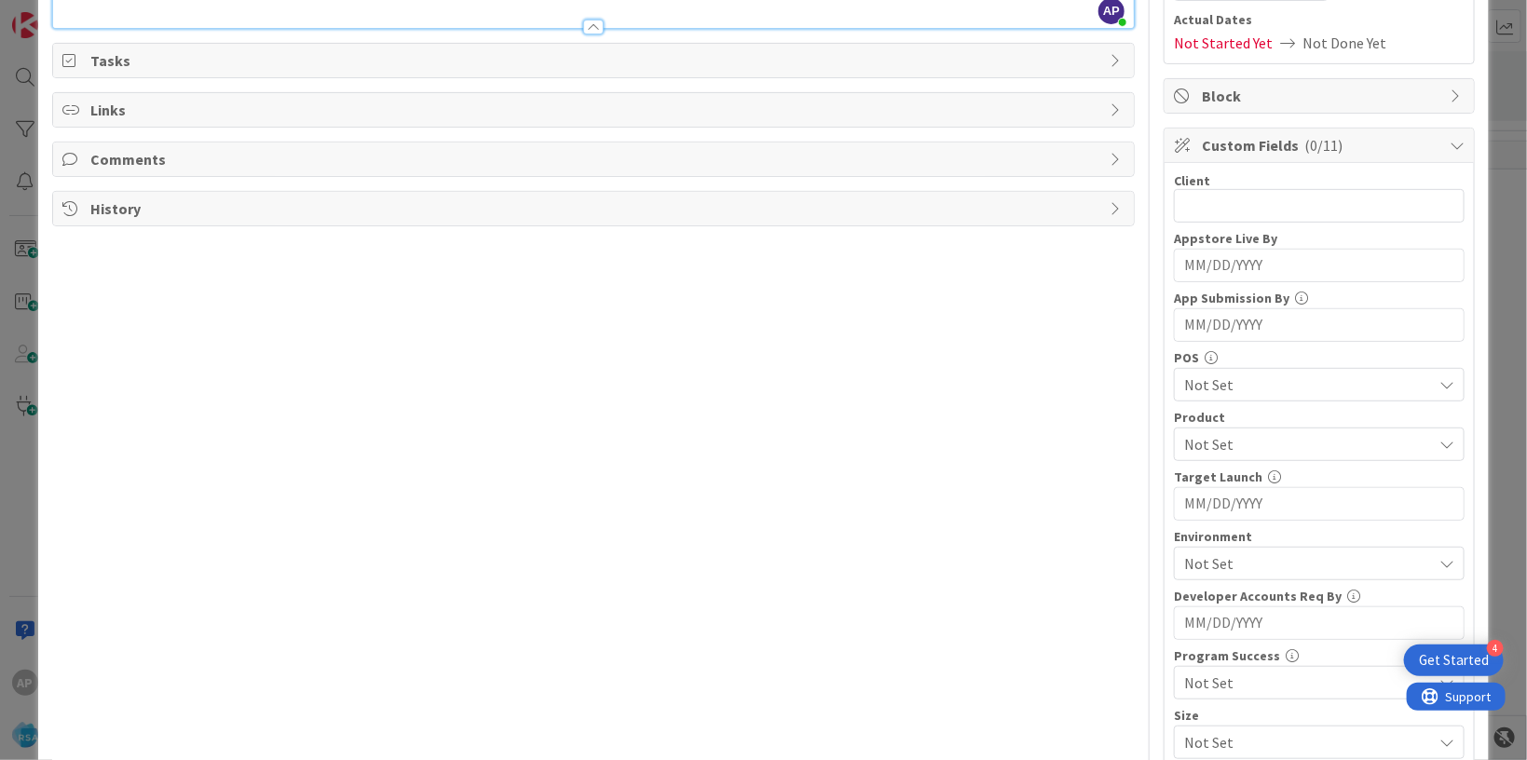
scroll to position [226, 0]
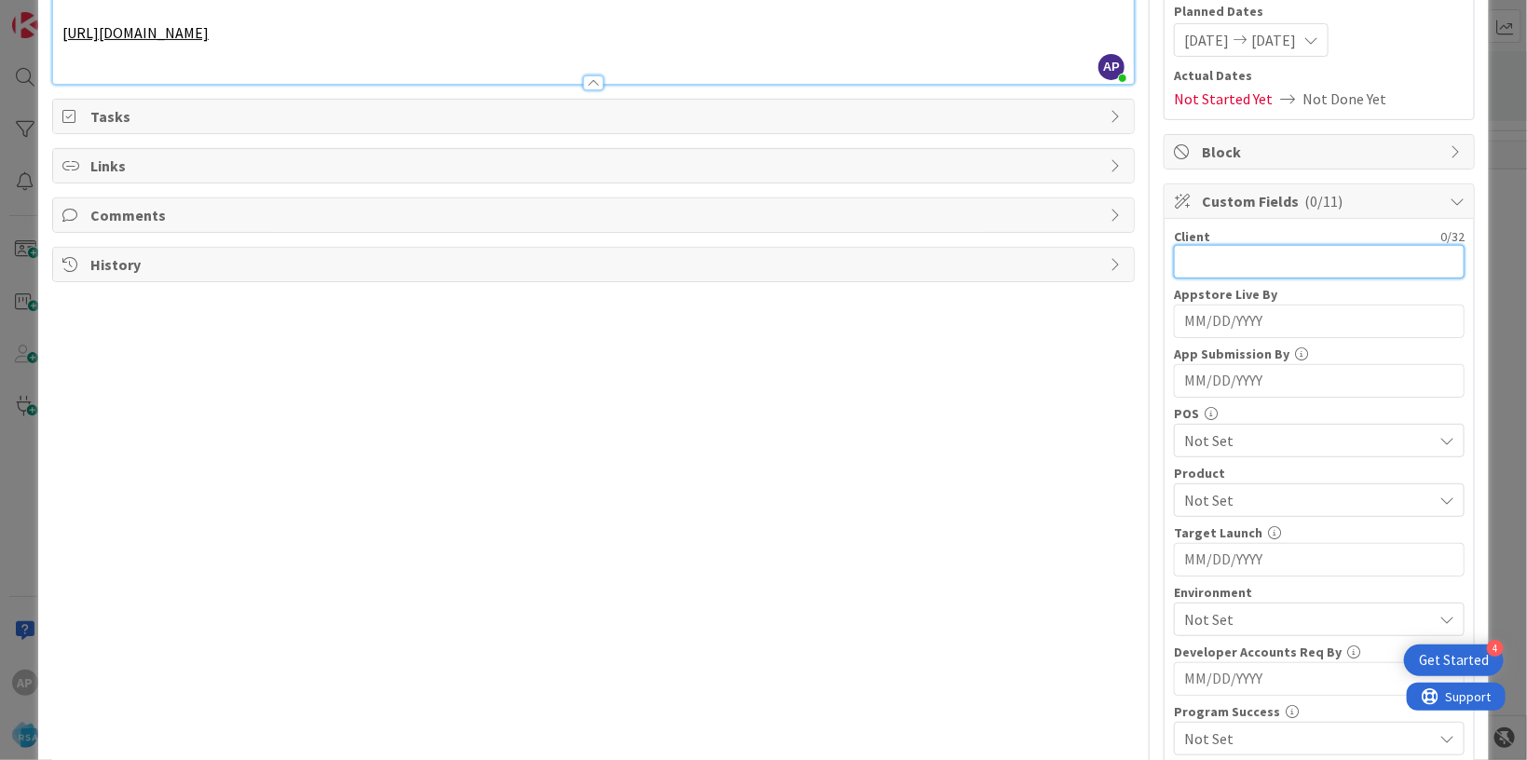
click at [1207, 262] on input "text" at bounding box center [1319, 262] width 291 height 34
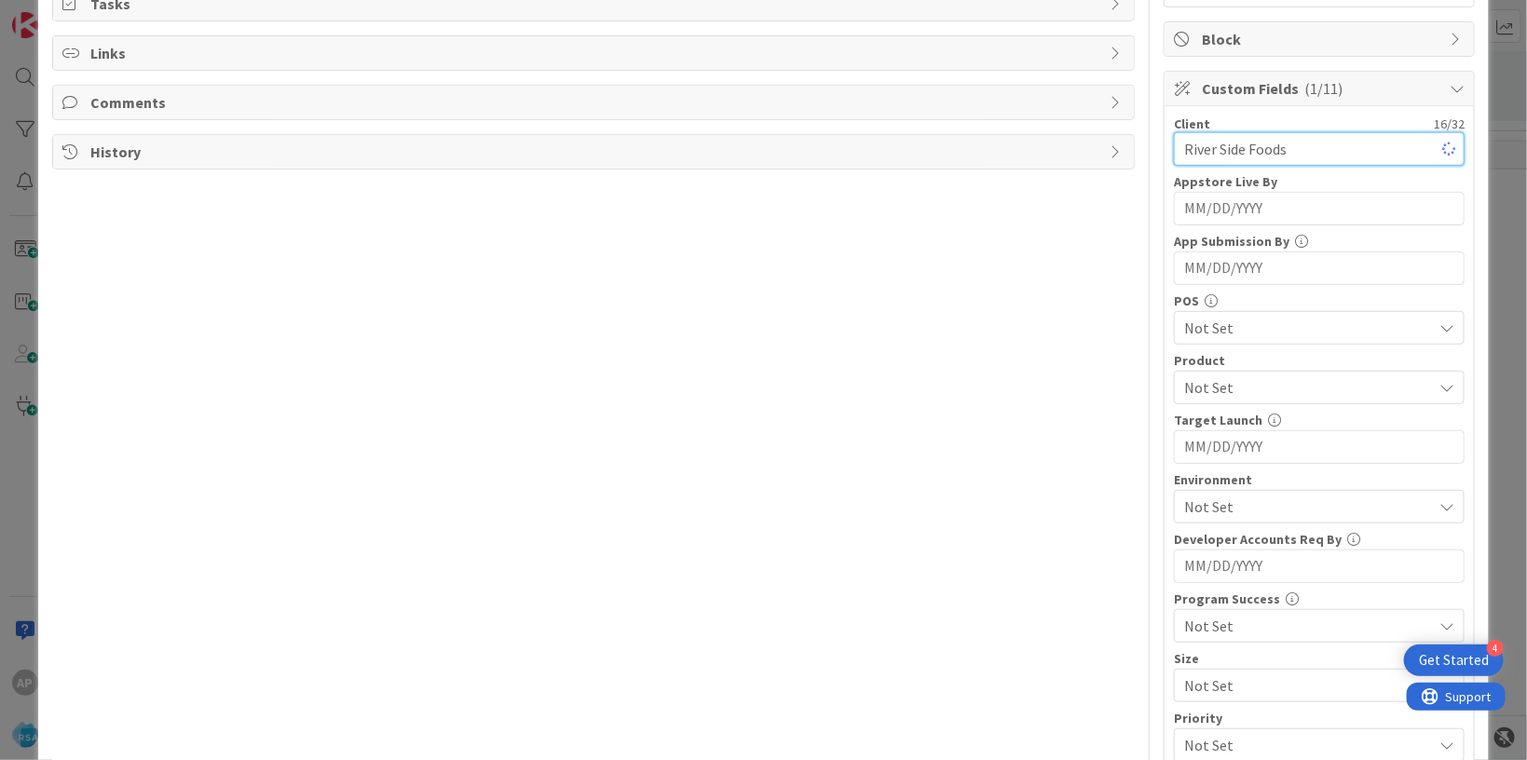
scroll to position [340, 0]
click at [1197, 147] on input "River Side Foods" at bounding box center [1319, 148] width 291 height 34
click at [1203, 143] on input "RiverSide Foods" at bounding box center [1319, 148] width 291 height 34
type input "Riverside Foods"
click at [1276, 381] on span "Not Set" at bounding box center [1308, 386] width 248 height 22
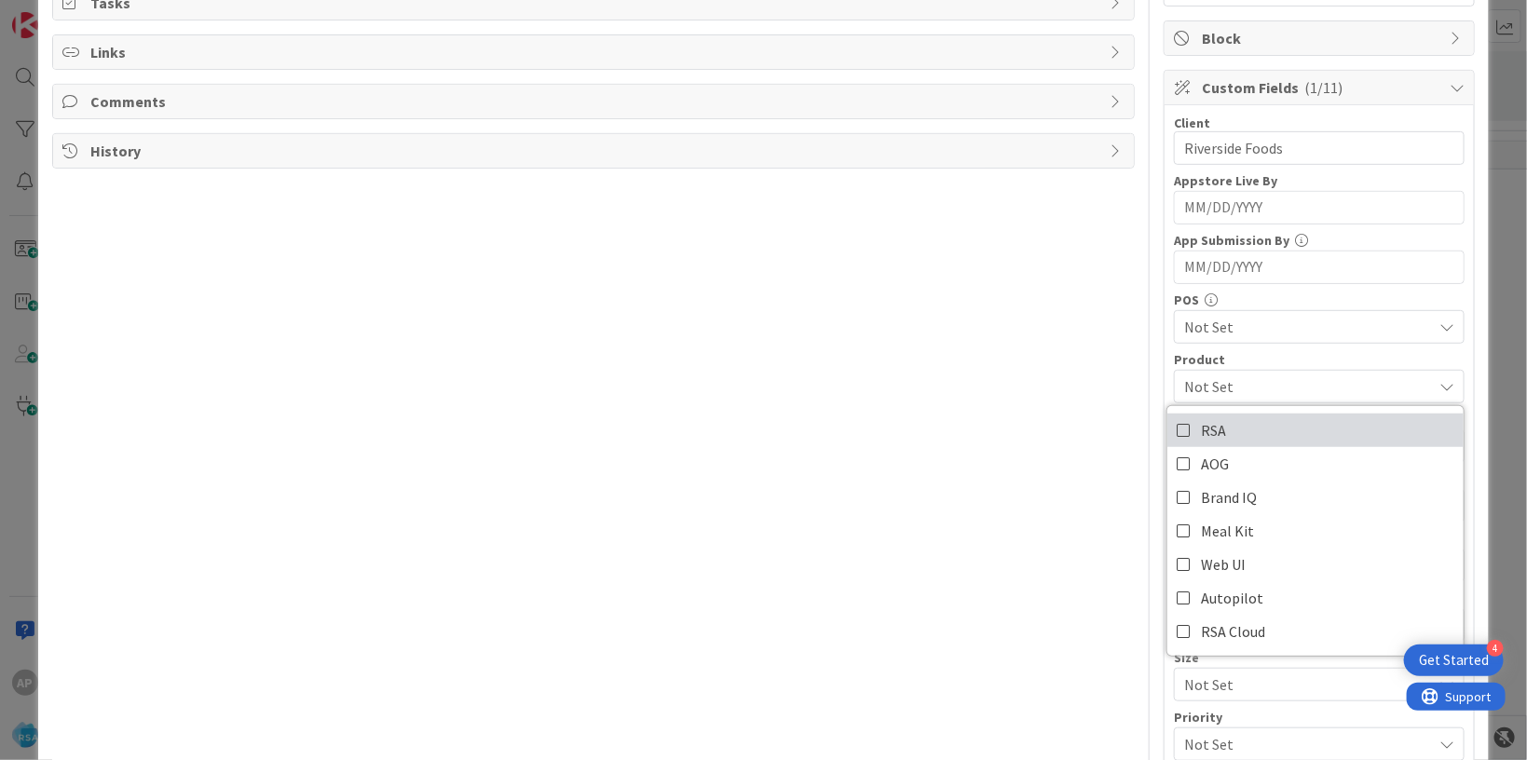
click at [1229, 439] on link "RSA" at bounding box center [1315, 431] width 296 height 34
click at [953, 401] on div "Title 50 / 128 Support Maintenance - 320903-River side Foods-RSA Description AP…" at bounding box center [593, 358] width 1083 height 1251
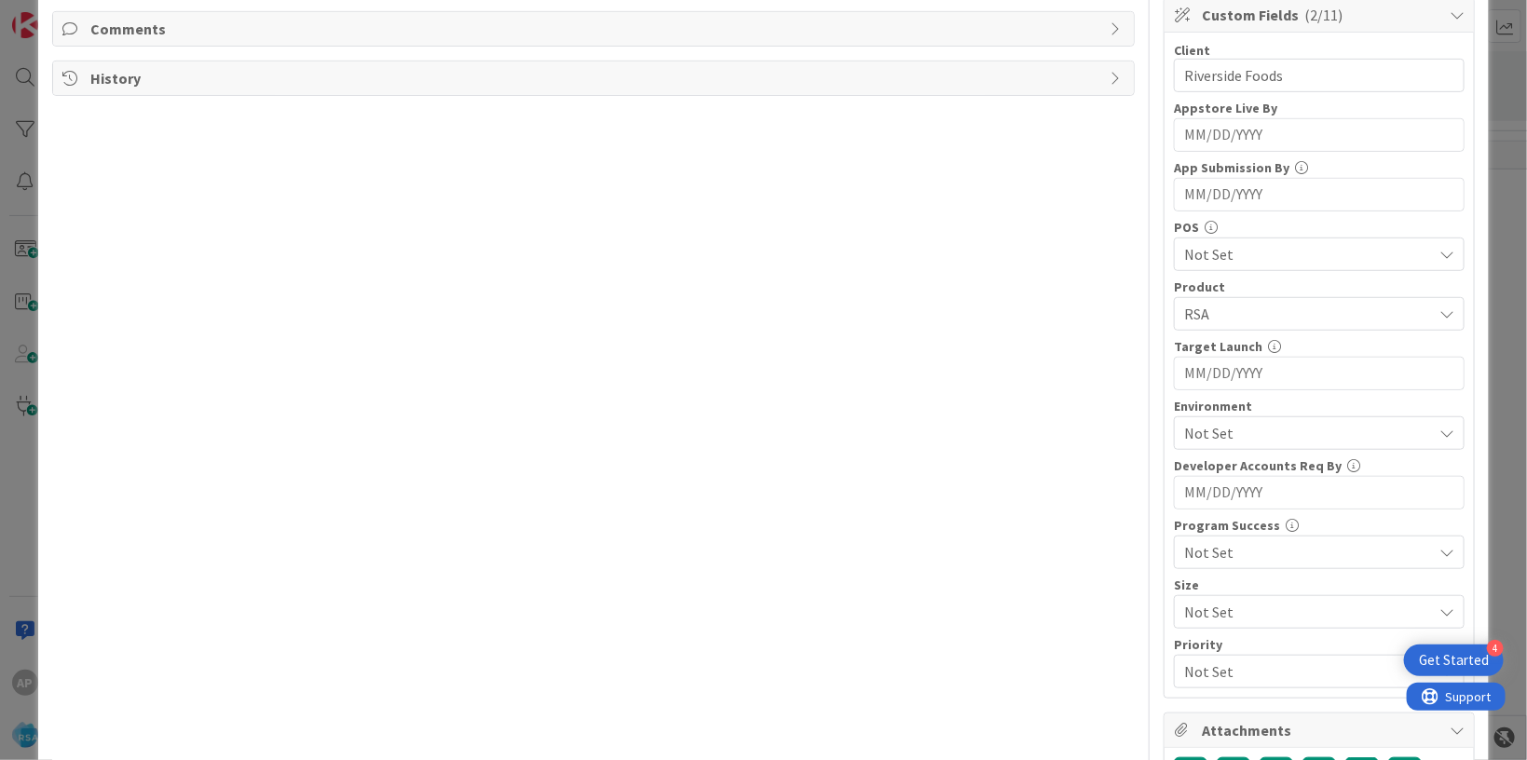
scroll to position [567, 0]
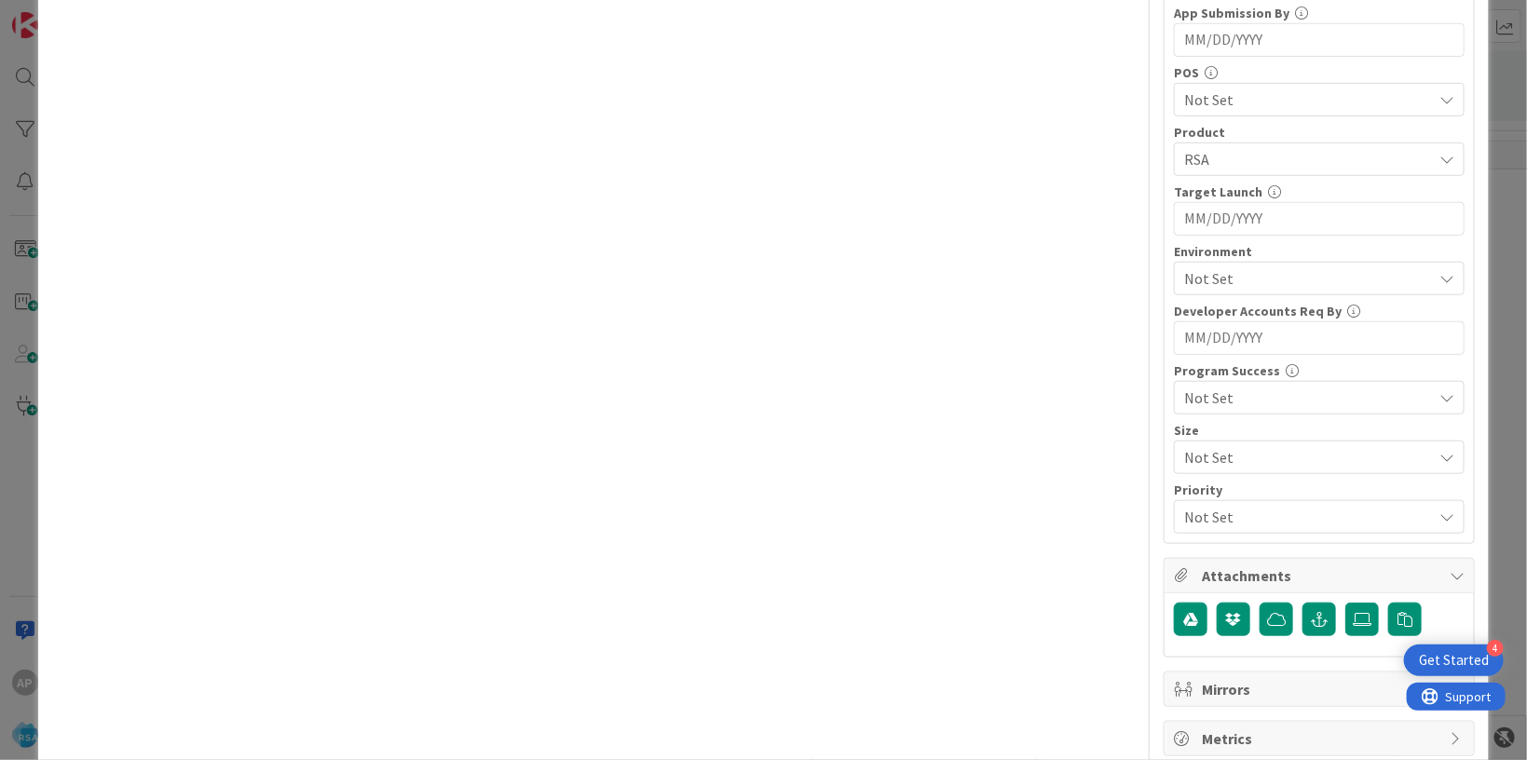
click at [1214, 288] on div "Not Set" at bounding box center [1319, 279] width 291 height 34
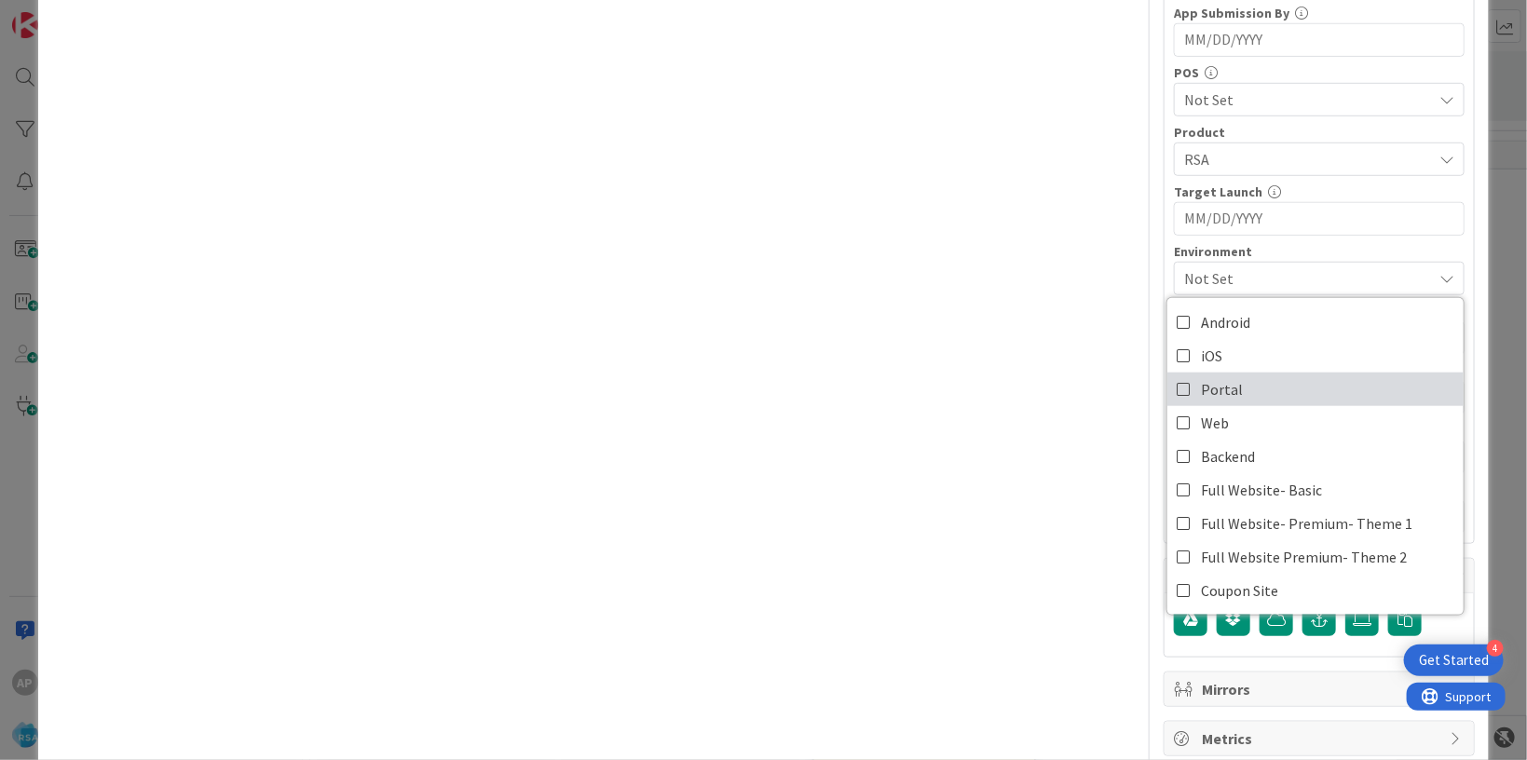
click at [1224, 377] on link "Portal" at bounding box center [1315, 390] width 296 height 34
click at [1107, 367] on div "Title 50 / 128 Support Maintenance - 320903-River side Foods-RSA Description AP…" at bounding box center [593, 130] width 1083 height 1251
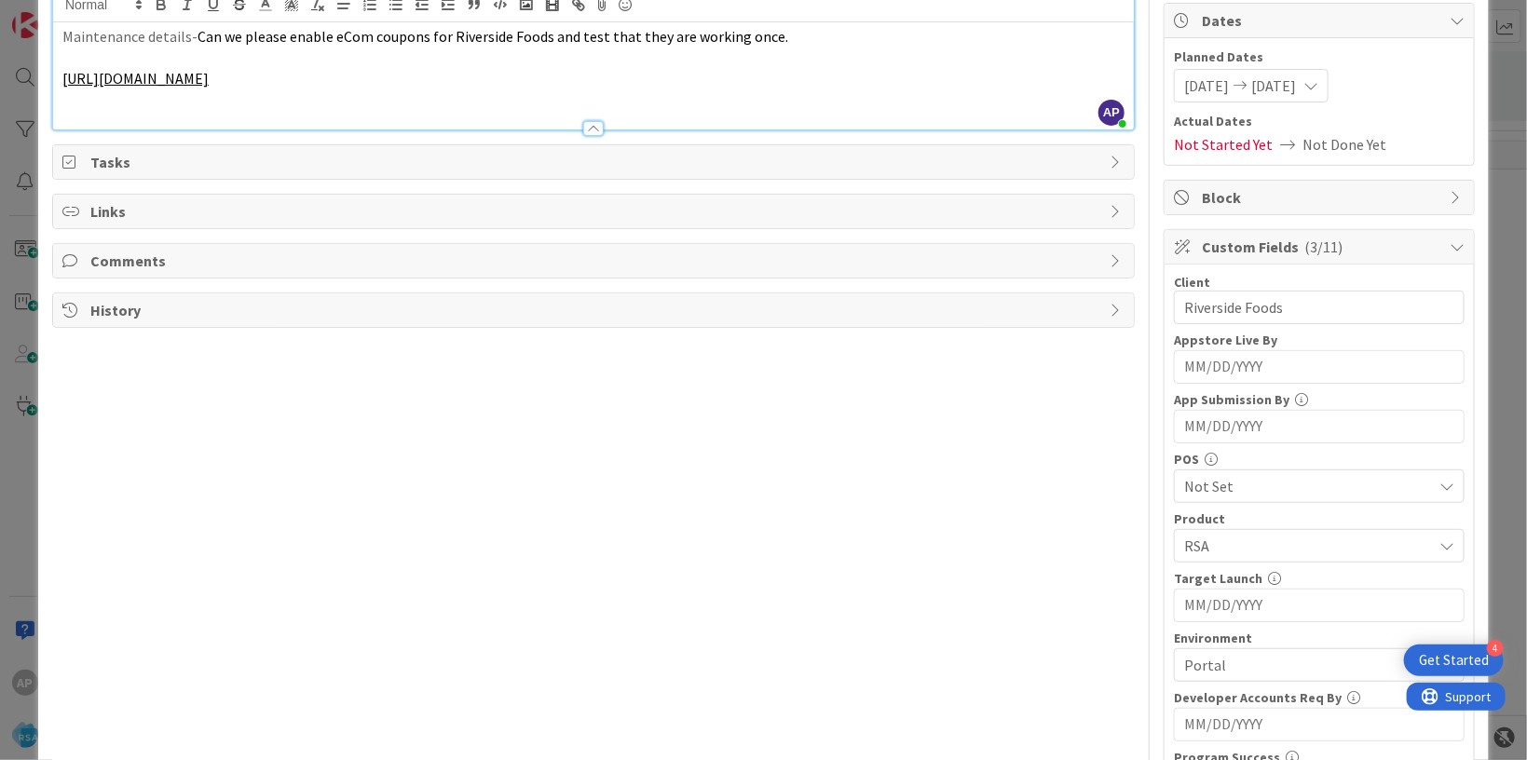
scroll to position [0, 0]
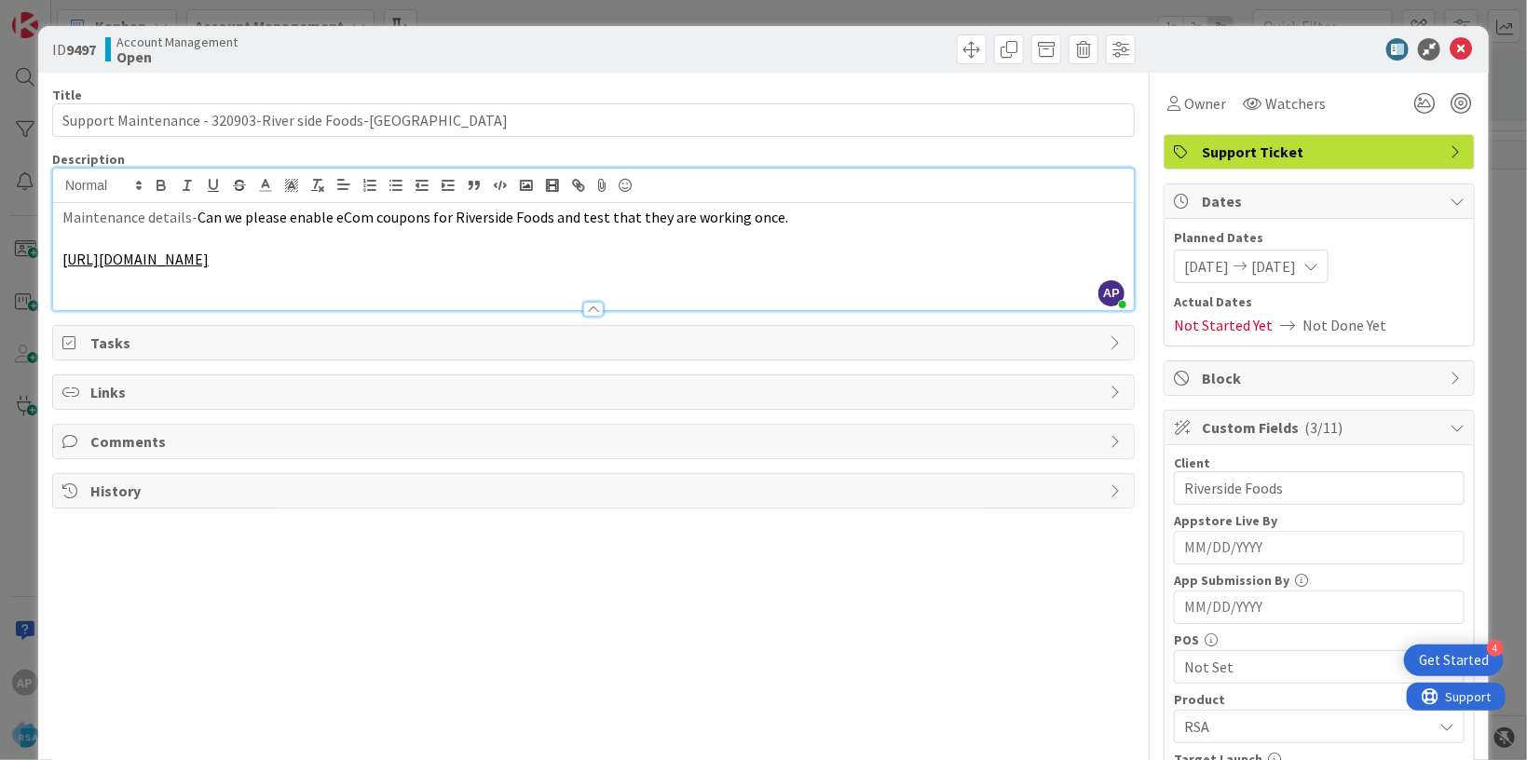
click at [1432, 49] on div at bounding box center [1310, 49] width 330 height 22
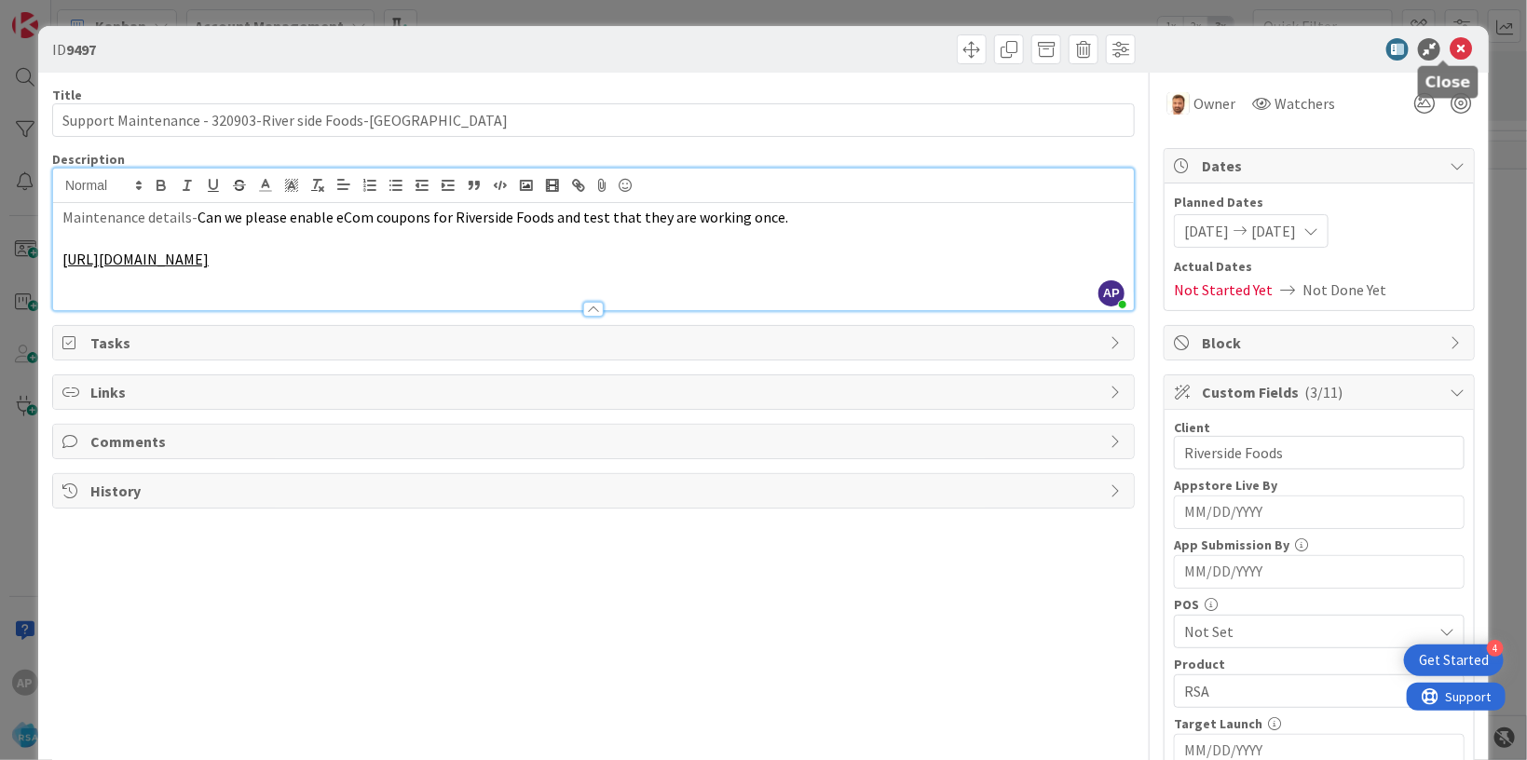
click at [1450, 42] on icon at bounding box center [1461, 49] width 22 height 22
